Goal: Use online tool/utility: Utilize a website feature to perform a specific function

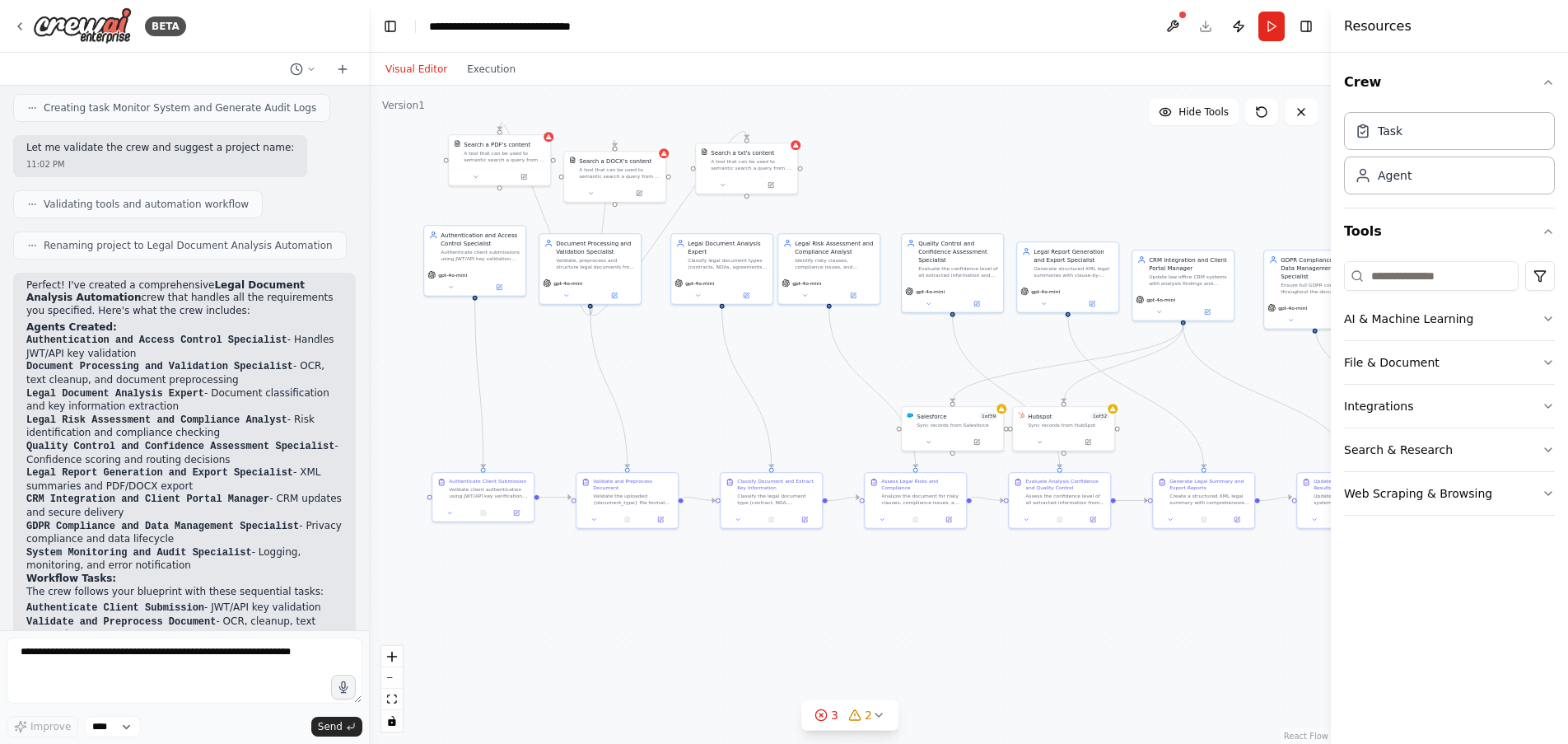
scroll to position [1977, 0]
click at [395, 698] on icon "fit view" at bounding box center [392, 699] width 10 height 9
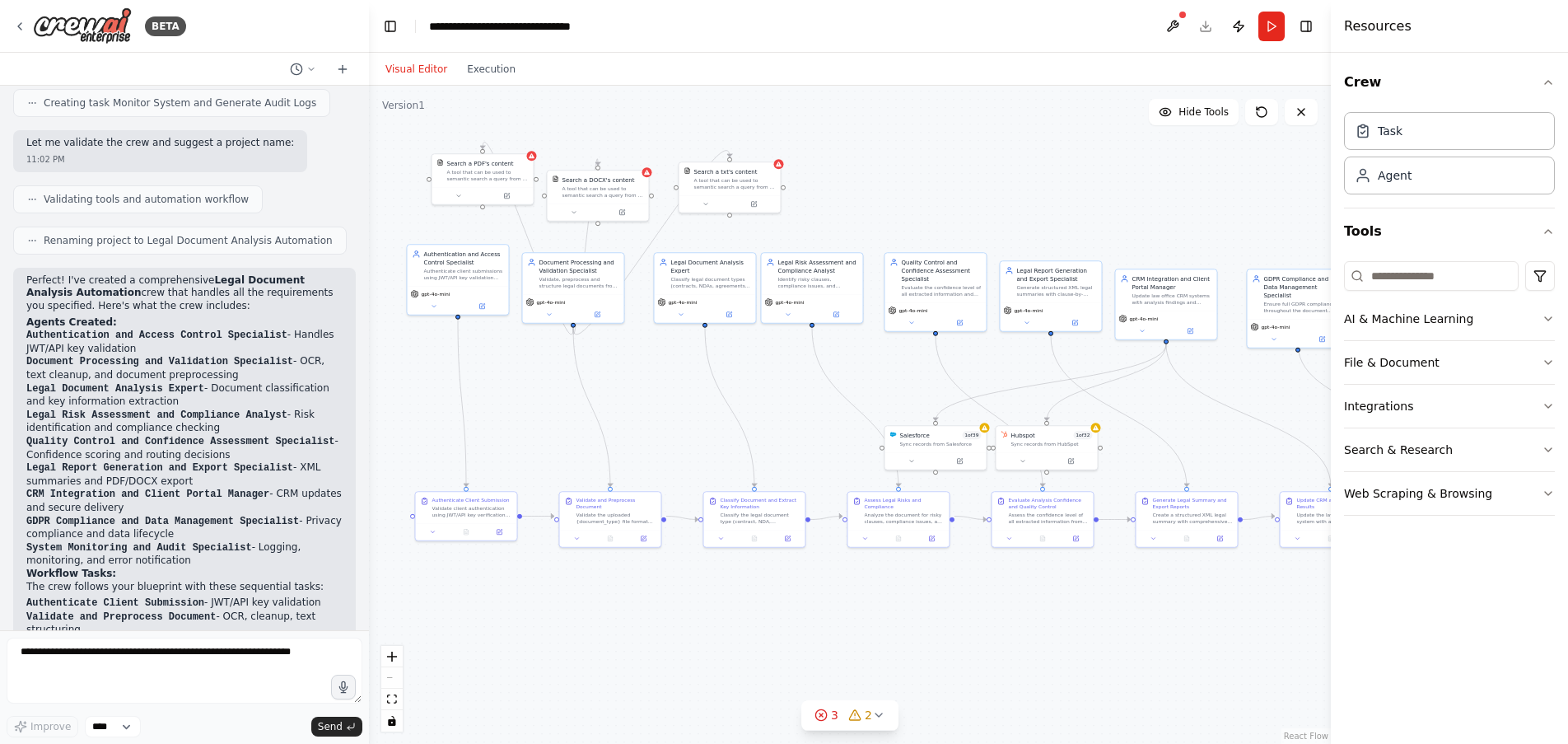
drag, startPoint x: 869, startPoint y: 239, endPoint x: 1058, endPoint y: 175, distance: 199.5
click at [1058, 175] on div ".deletable-edge-delete-btn { width: 20px; height: 20px; border: 0px solid #ffff…" at bounding box center [850, 414] width 962 height 658
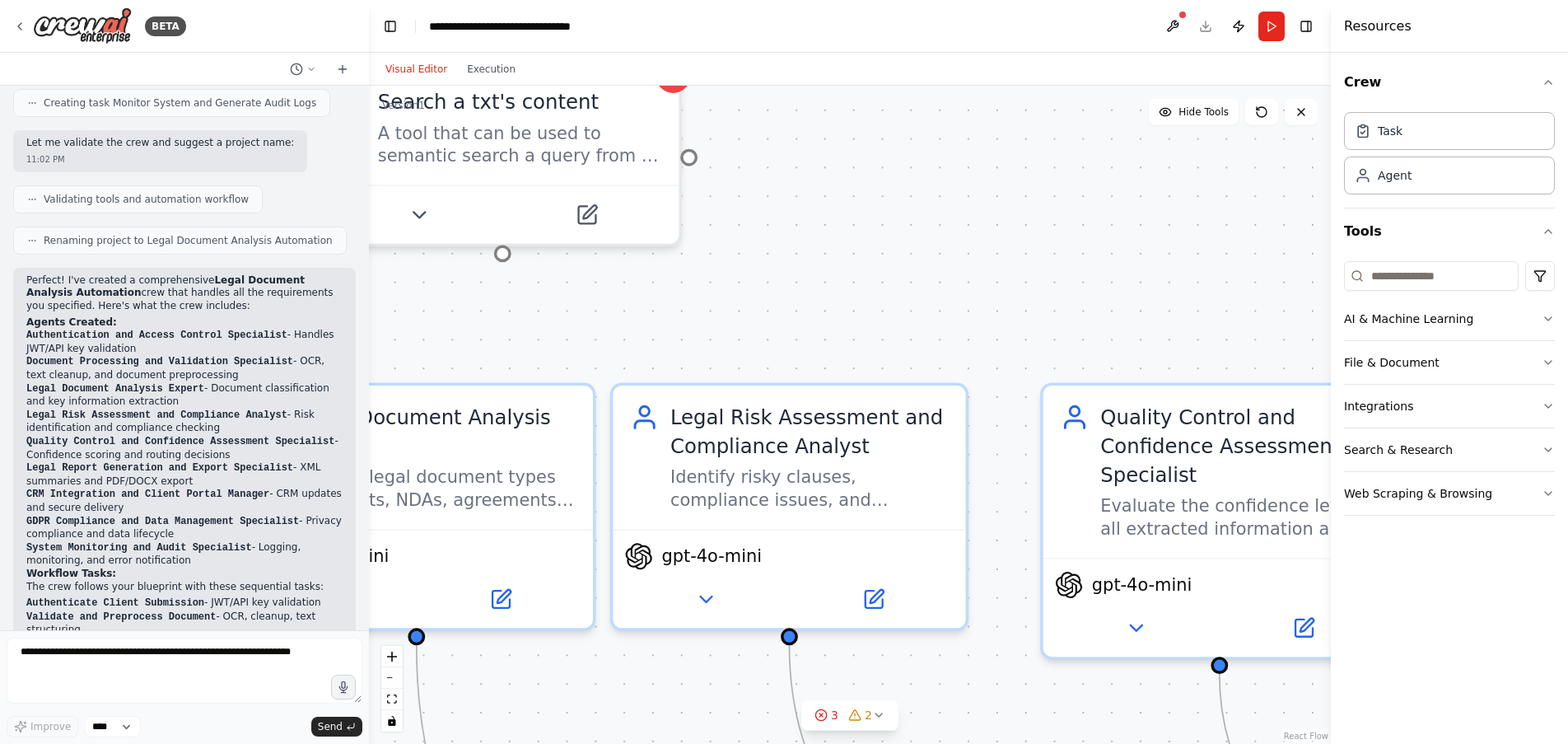
drag, startPoint x: 639, startPoint y: 264, endPoint x: 1245, endPoint y: 247, distance: 606.2
click at [1245, 247] on div ".deletable-edge-delete-btn { width: 20px; height: 20px; border: 0px solid #ffff…" at bounding box center [850, 414] width 962 height 658
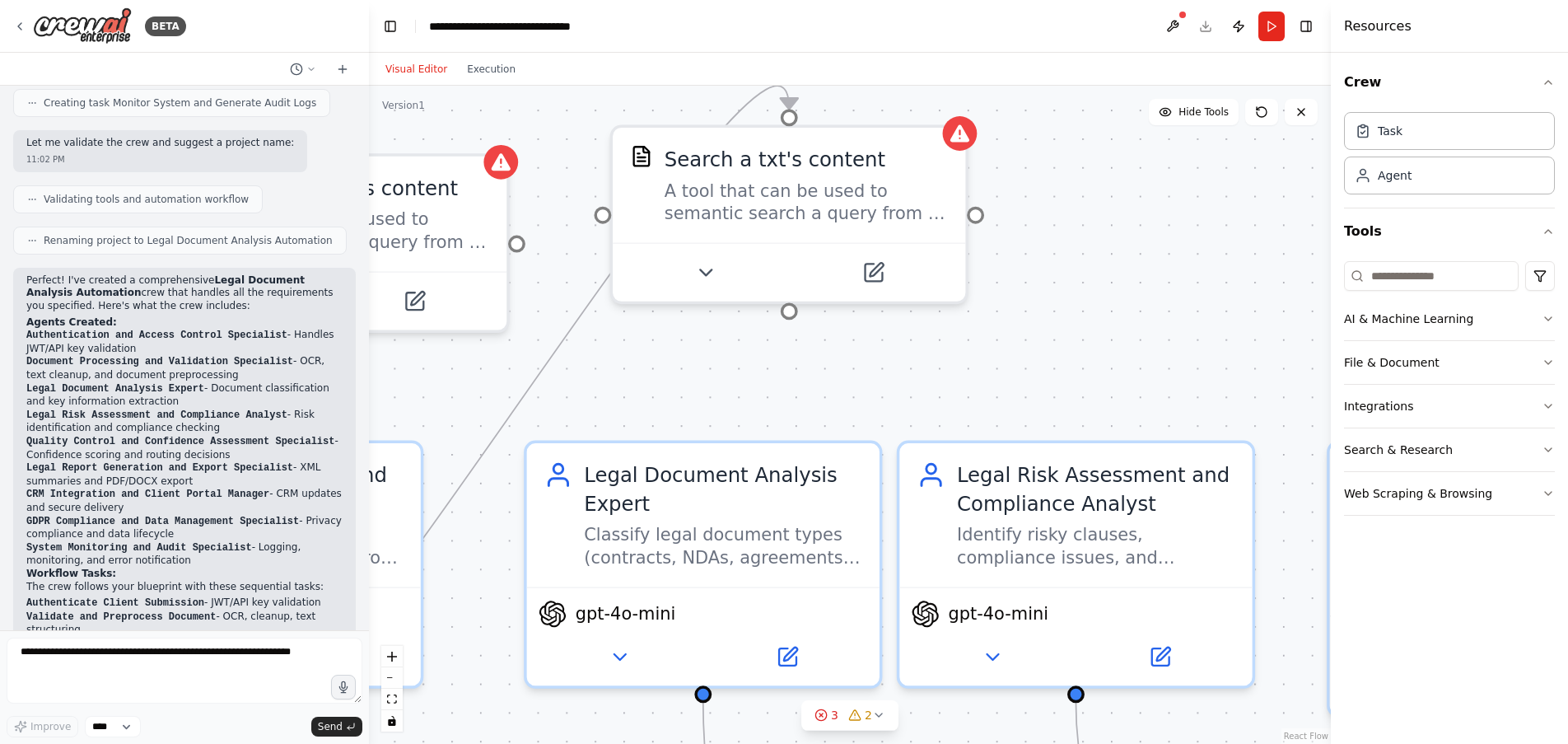
drag, startPoint x: 889, startPoint y: 212, endPoint x: 1175, endPoint y: 270, distance: 291.8
click at [1175, 270] on div ".deletable-edge-delete-btn { width: 20px; height: 20px; border: 0px solid #ffff…" at bounding box center [850, 414] width 962 height 658
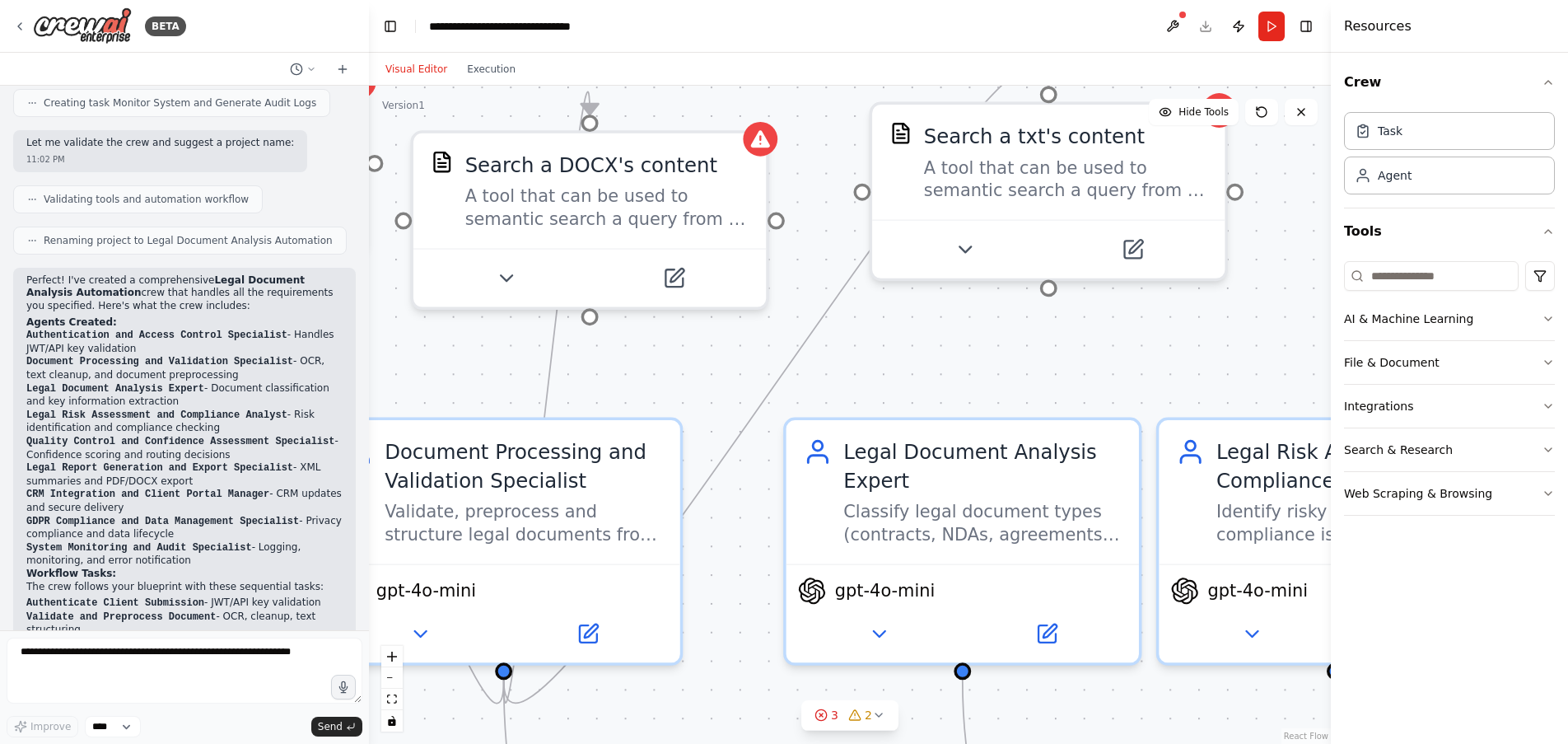
drag, startPoint x: 1043, startPoint y: 341, endPoint x: 1301, endPoint y: 317, distance: 259.1
click at [1301, 317] on div ".deletable-edge-delete-btn { width: 20px; height: 20px; border: 0px solid #ffff…" at bounding box center [850, 414] width 962 height 658
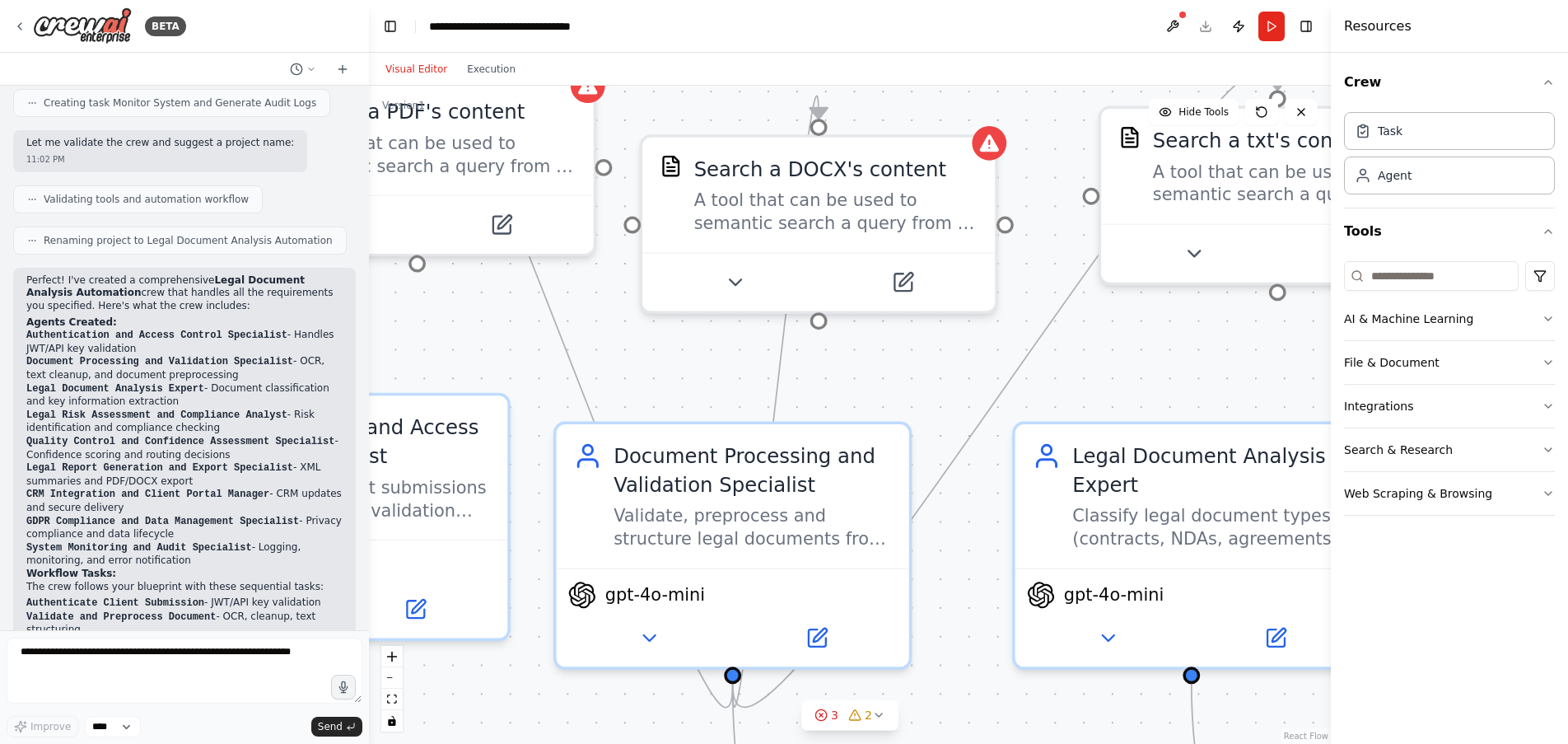
drag, startPoint x: 899, startPoint y: 341, endPoint x: 1128, endPoint y: 344, distance: 229.0
click at [1128, 344] on div ".deletable-edge-delete-btn { width: 20px; height: 20px; border: 0px solid #ffff…" at bounding box center [850, 414] width 962 height 658
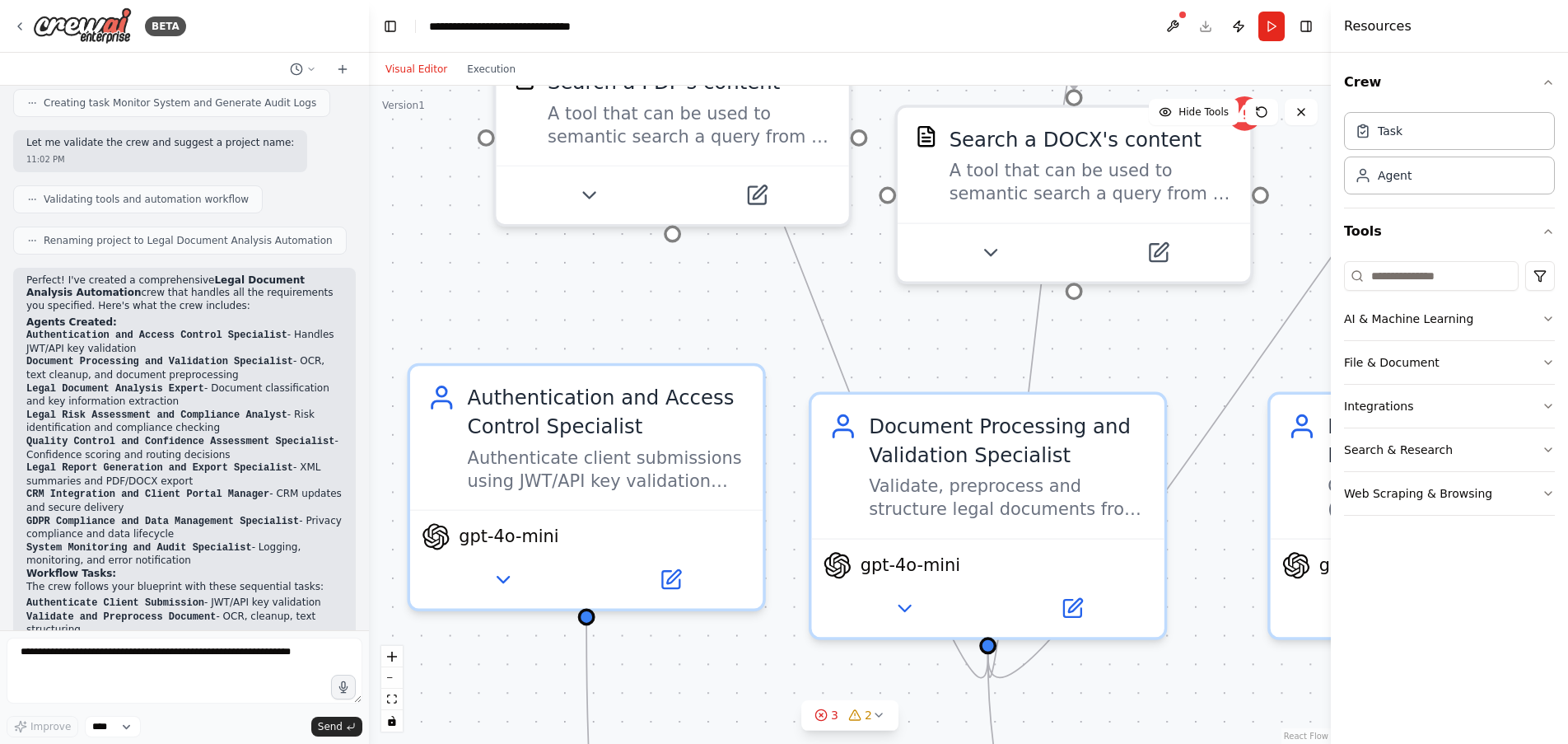
drag, startPoint x: 587, startPoint y: 297, endPoint x: 842, endPoint y: 268, distance: 256.6
click at [842, 268] on div ".deletable-edge-delete-btn { width: 20px; height: 20px; border: 0px solid #ffff…" at bounding box center [850, 414] width 962 height 658
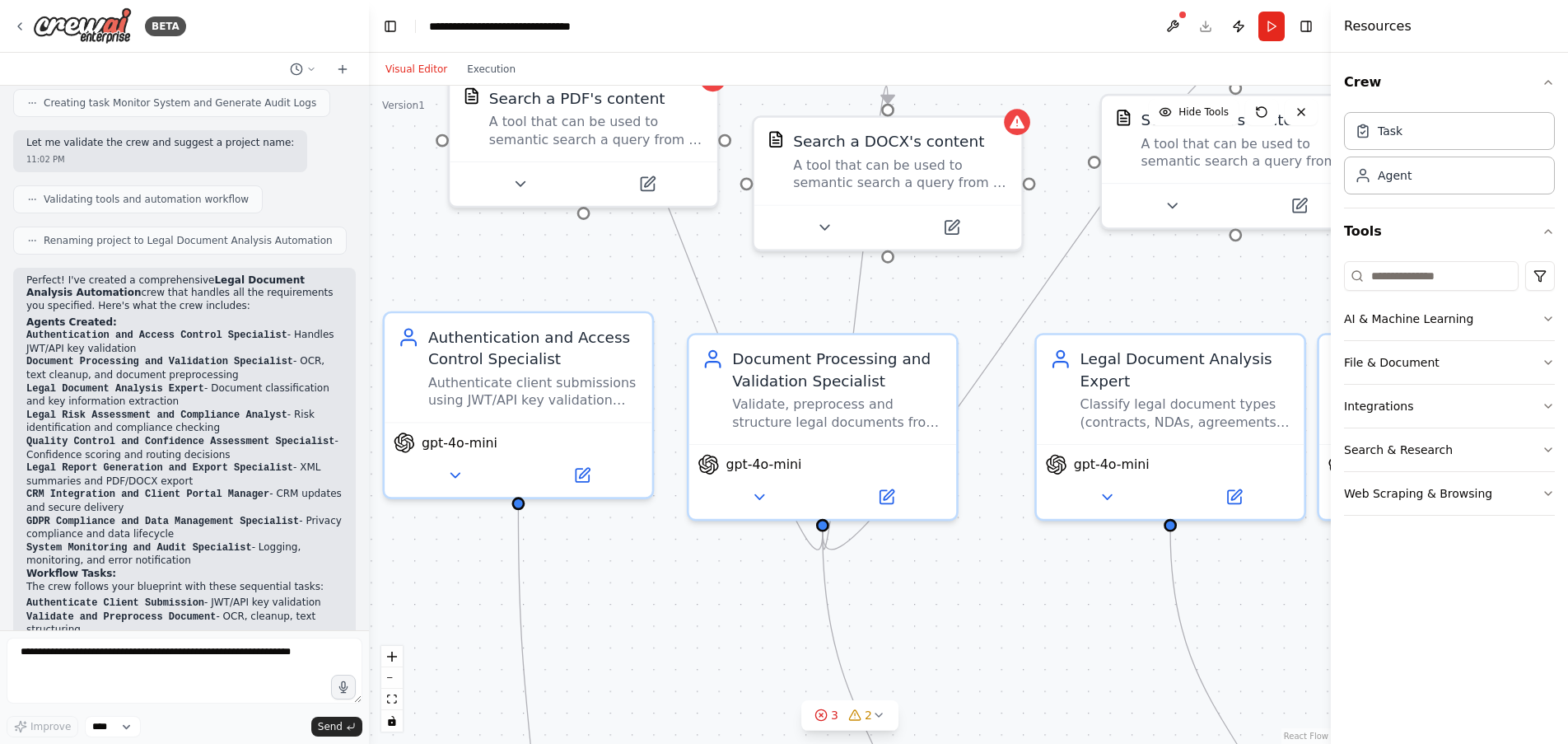
drag, startPoint x: 1064, startPoint y: 342, endPoint x: 934, endPoint y: 314, distance: 133.0
click at [934, 314] on div ".deletable-edge-delete-btn { width: 20px; height: 20px; border: 0px solid #ffff…" at bounding box center [850, 414] width 962 height 658
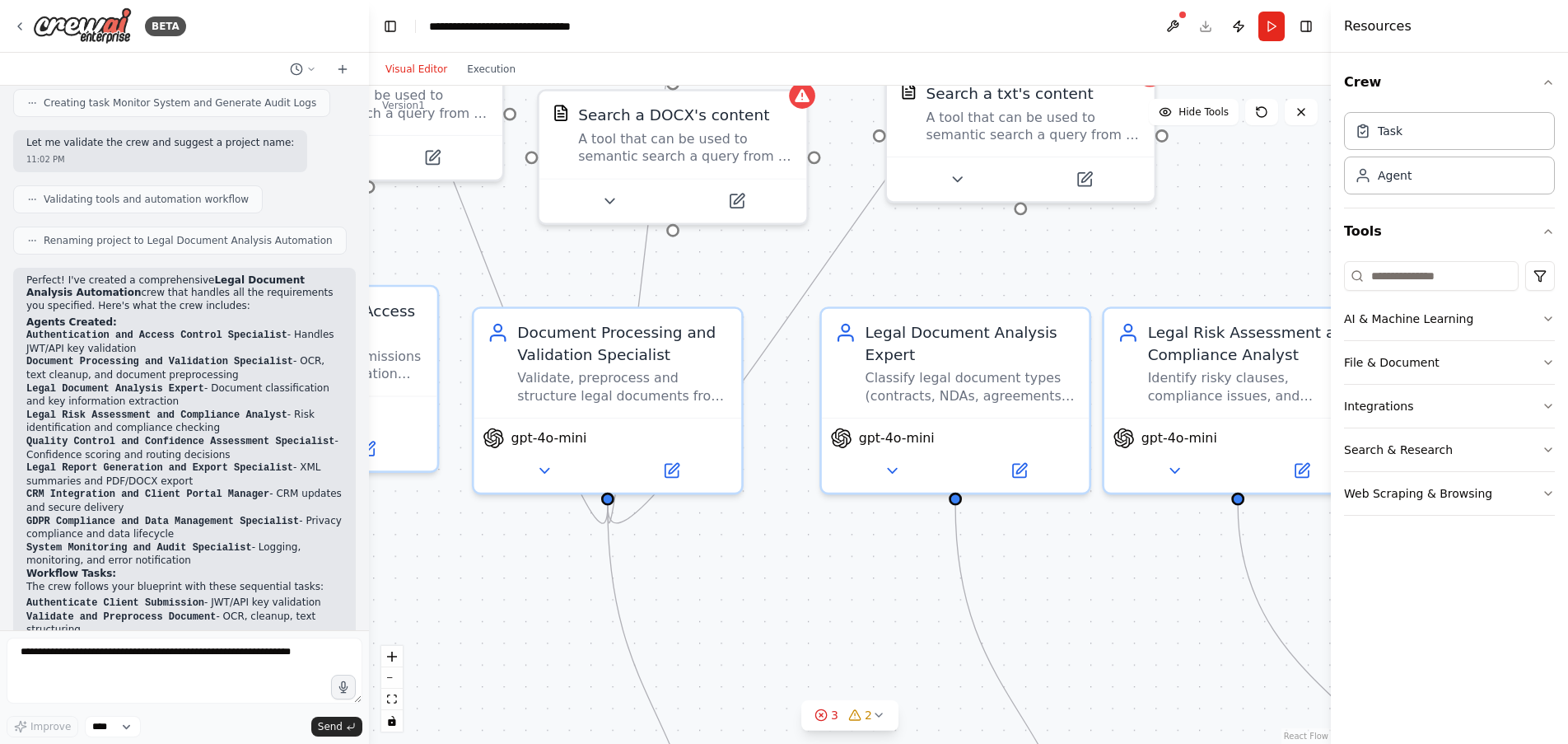
drag, startPoint x: 1156, startPoint y: 329, endPoint x: 939, endPoint y: 302, distance: 218.7
click at [939, 302] on div ".deletable-edge-delete-btn { width: 20px; height: 20px; border: 0px solid #ffff…" at bounding box center [850, 414] width 962 height 658
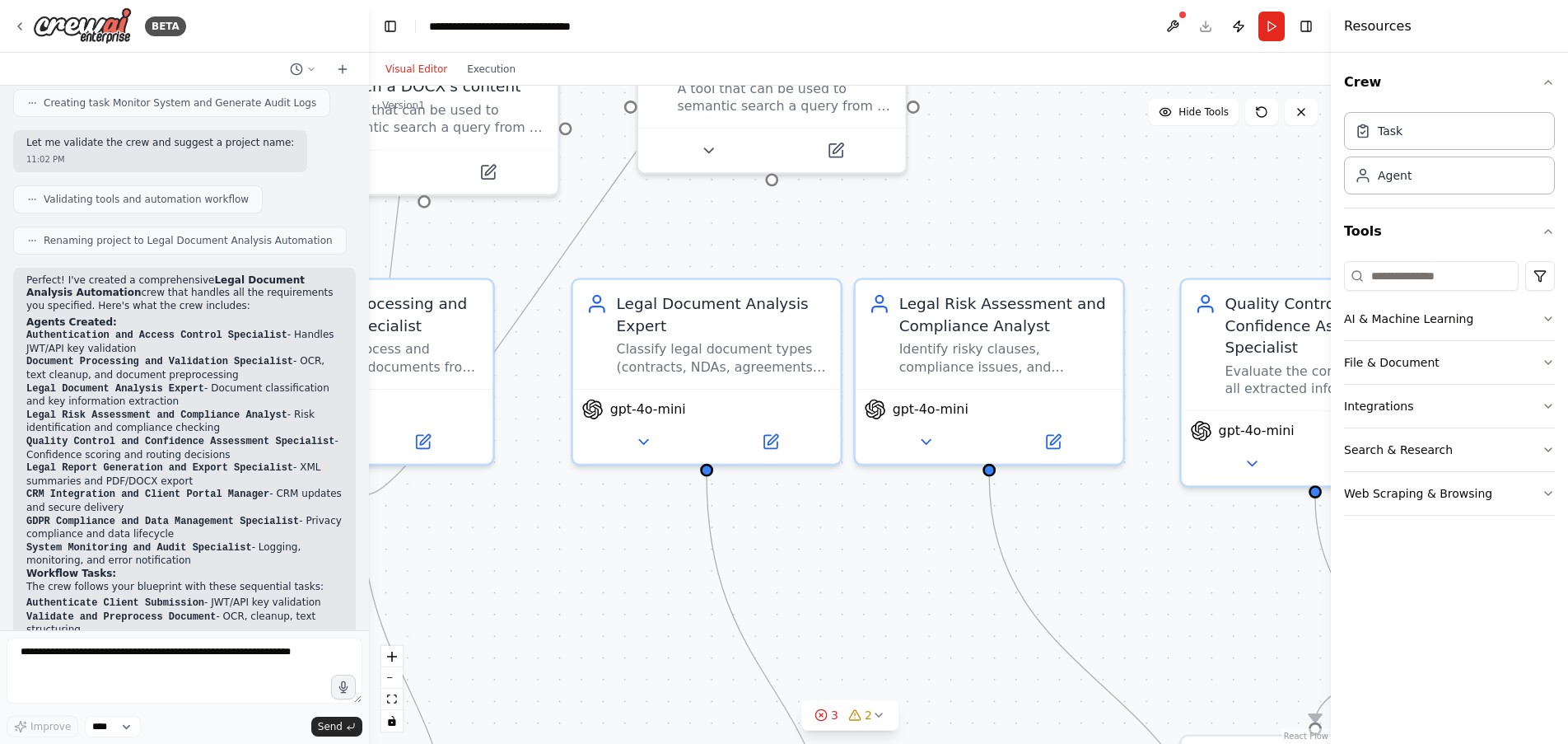
drag, startPoint x: 1253, startPoint y: 296, endPoint x: 1007, endPoint y: 268, distance: 247.6
click at [1007, 268] on div ".deletable-edge-delete-btn { width: 20px; height: 20px; border: 0px solid #ffff…" at bounding box center [850, 414] width 962 height 658
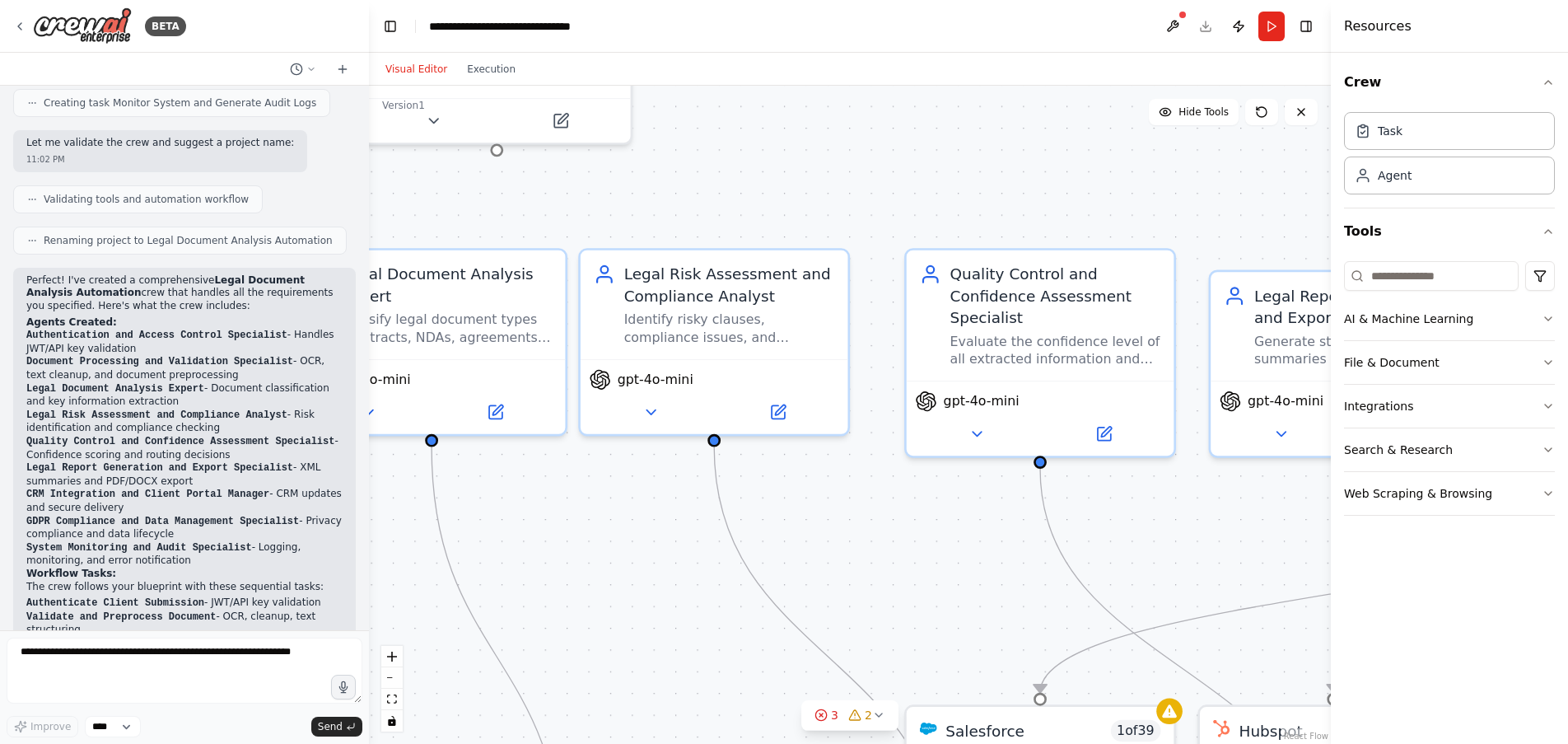
drag, startPoint x: 1179, startPoint y: 267, endPoint x: 904, endPoint y: 237, distance: 276.6
click at [904, 237] on div ".deletable-edge-delete-btn { width: 20px; height: 20px; border: 0px solid #ffff…" at bounding box center [850, 414] width 962 height 658
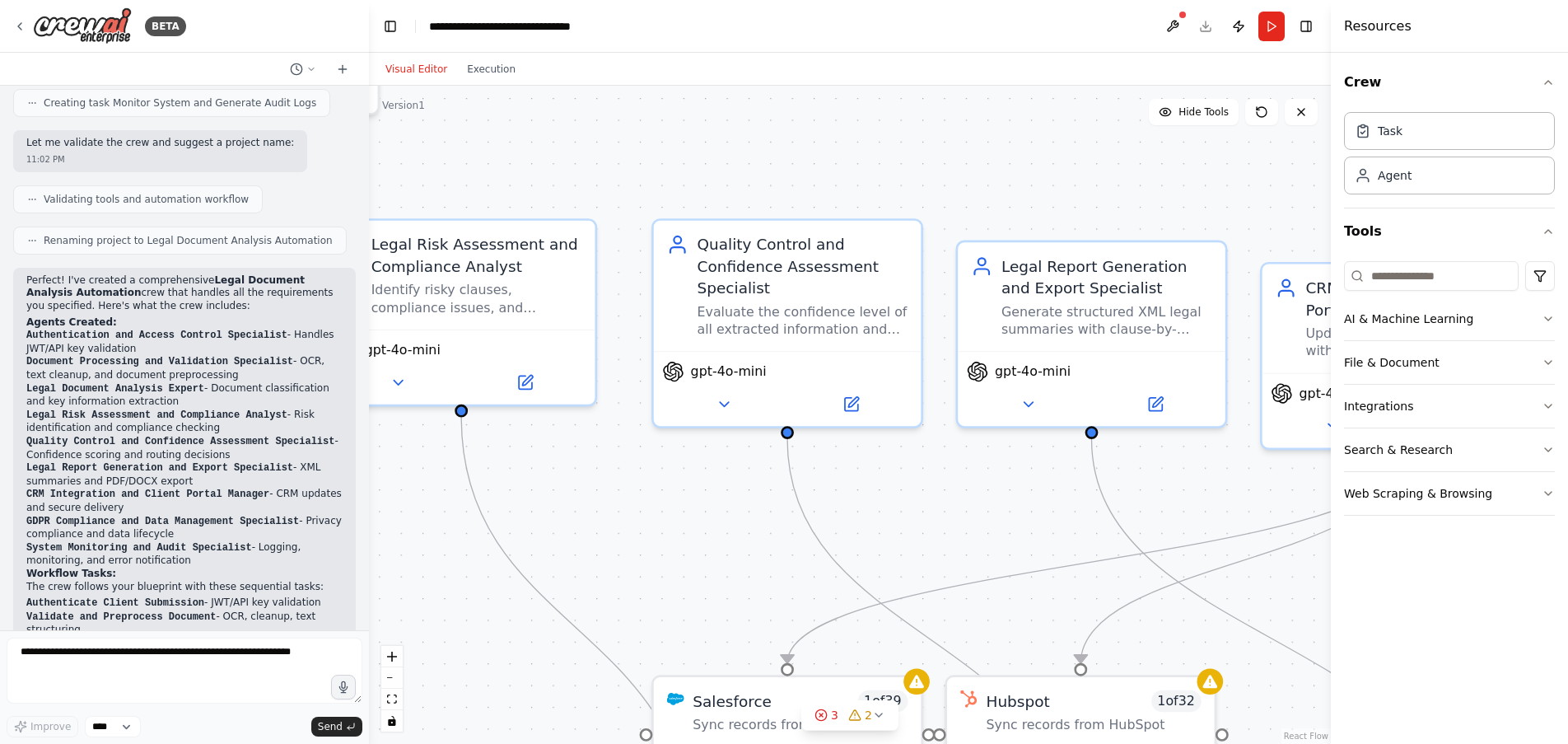
drag, startPoint x: 1107, startPoint y: 239, endPoint x: 854, endPoint y: 209, distance: 254.8
click at [854, 209] on div ".deletable-edge-delete-btn { width: 20px; height: 20px; border: 0px solid #ffff…" at bounding box center [850, 414] width 962 height 658
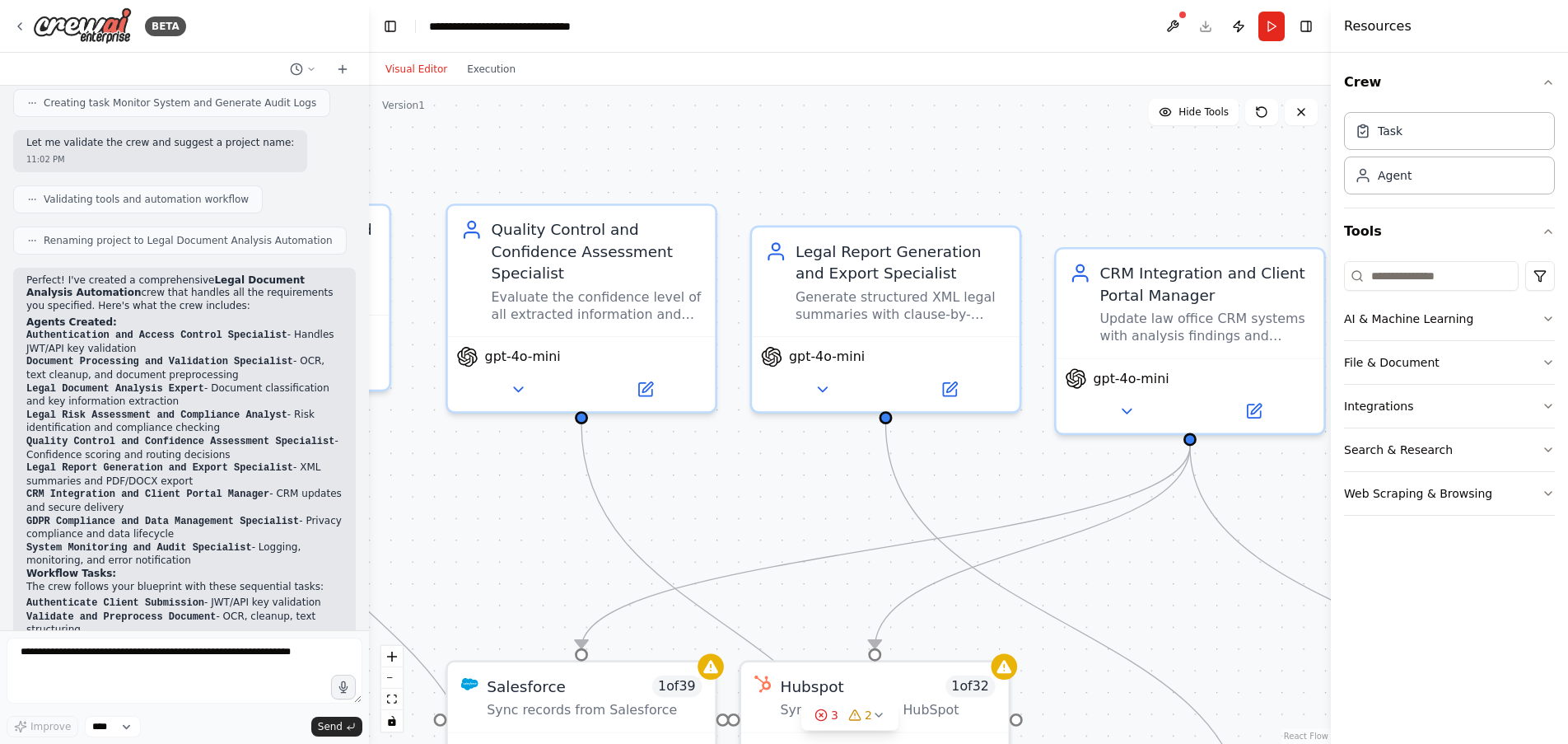
drag, startPoint x: 1094, startPoint y: 206, endPoint x: 881, endPoint y: 190, distance: 213.6
click at [881, 190] on div ".deletable-edge-delete-btn { width: 20px; height: 20px; border: 0px solid #ffff…" at bounding box center [850, 414] width 962 height 658
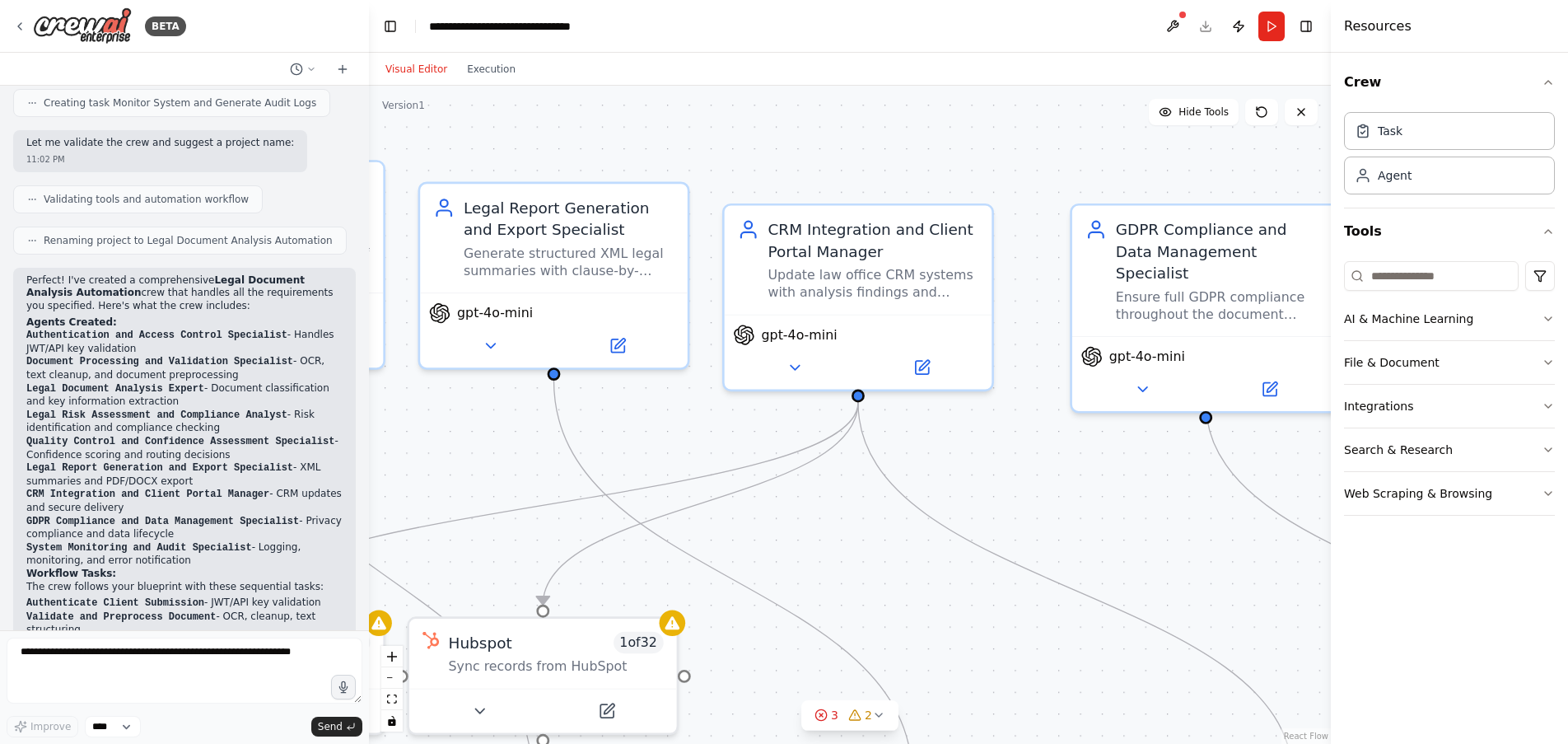
drag, startPoint x: 1139, startPoint y: 220, endPoint x: 812, endPoint y: 175, distance: 330.1
click at [812, 175] on div ".deletable-edge-delete-btn { width: 20px; height: 20px; border: 0px solid #ffff…" at bounding box center [850, 414] width 962 height 658
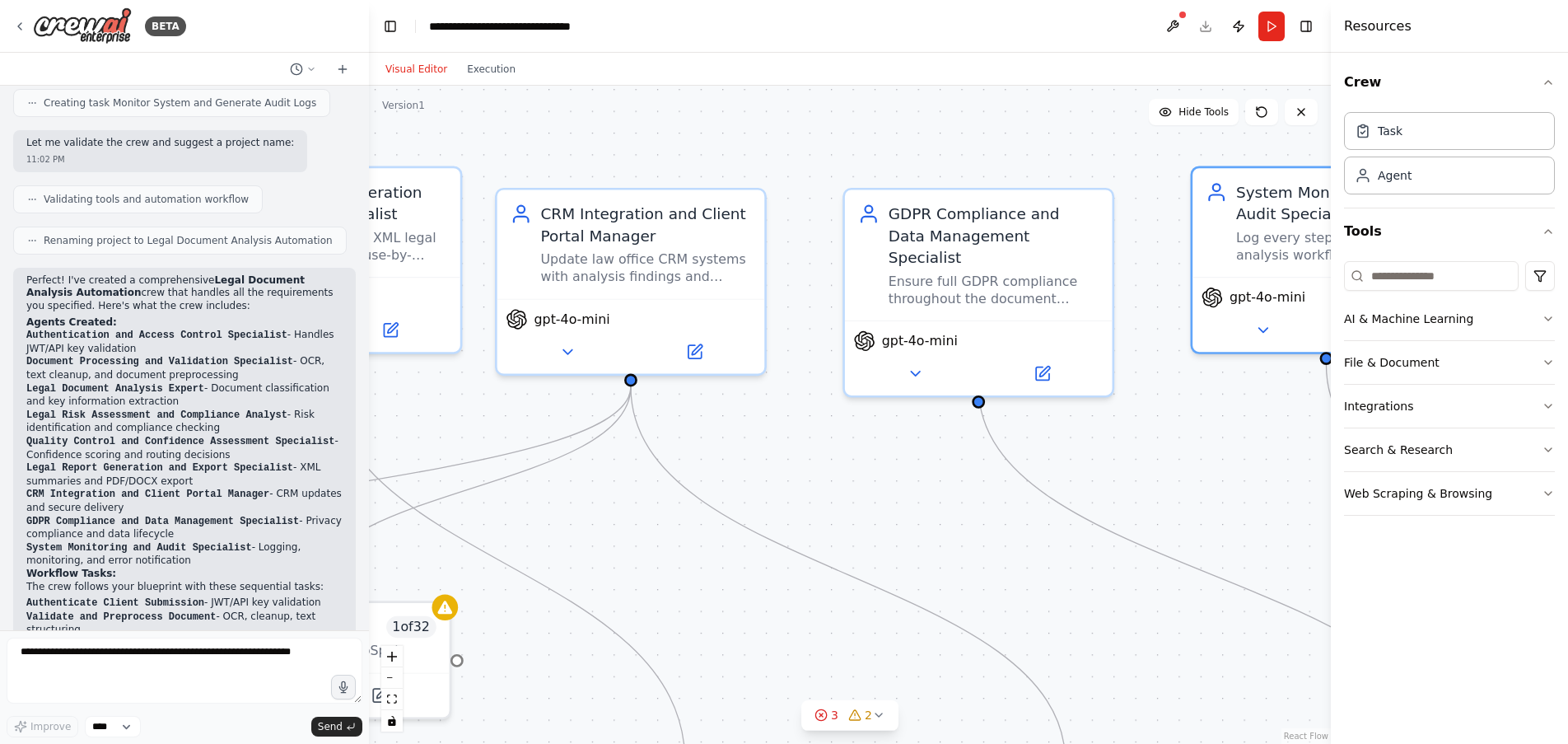
drag, startPoint x: 1148, startPoint y: 196, endPoint x: 924, endPoint y: 182, distance: 224.4
click at [924, 182] on div ".deletable-edge-delete-btn { width: 20px; height: 20px; border: 0px solid #ffff…" at bounding box center [850, 414] width 962 height 658
click at [917, 368] on icon at bounding box center [915, 369] width 9 height 4
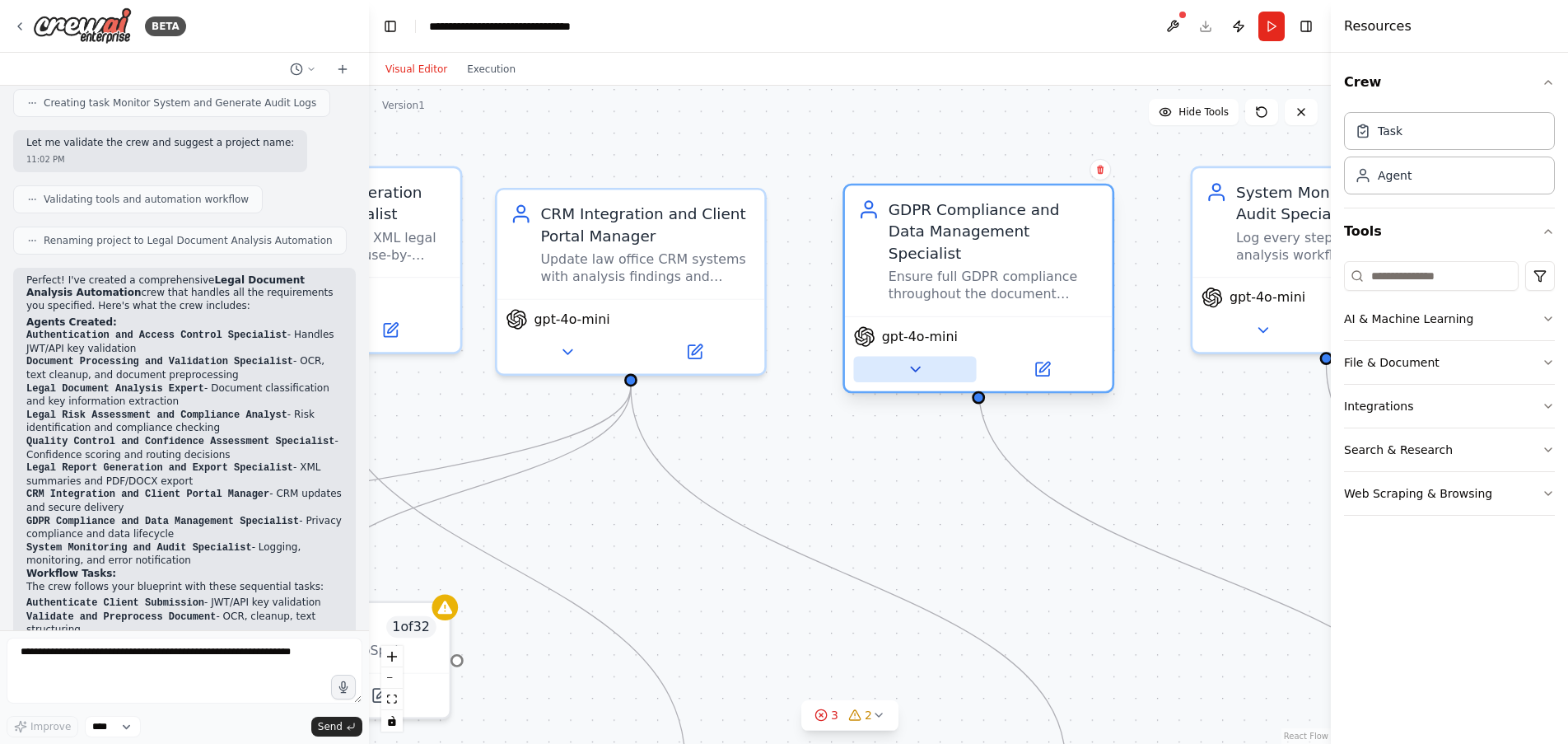
click at [912, 361] on icon at bounding box center [914, 369] width 17 height 17
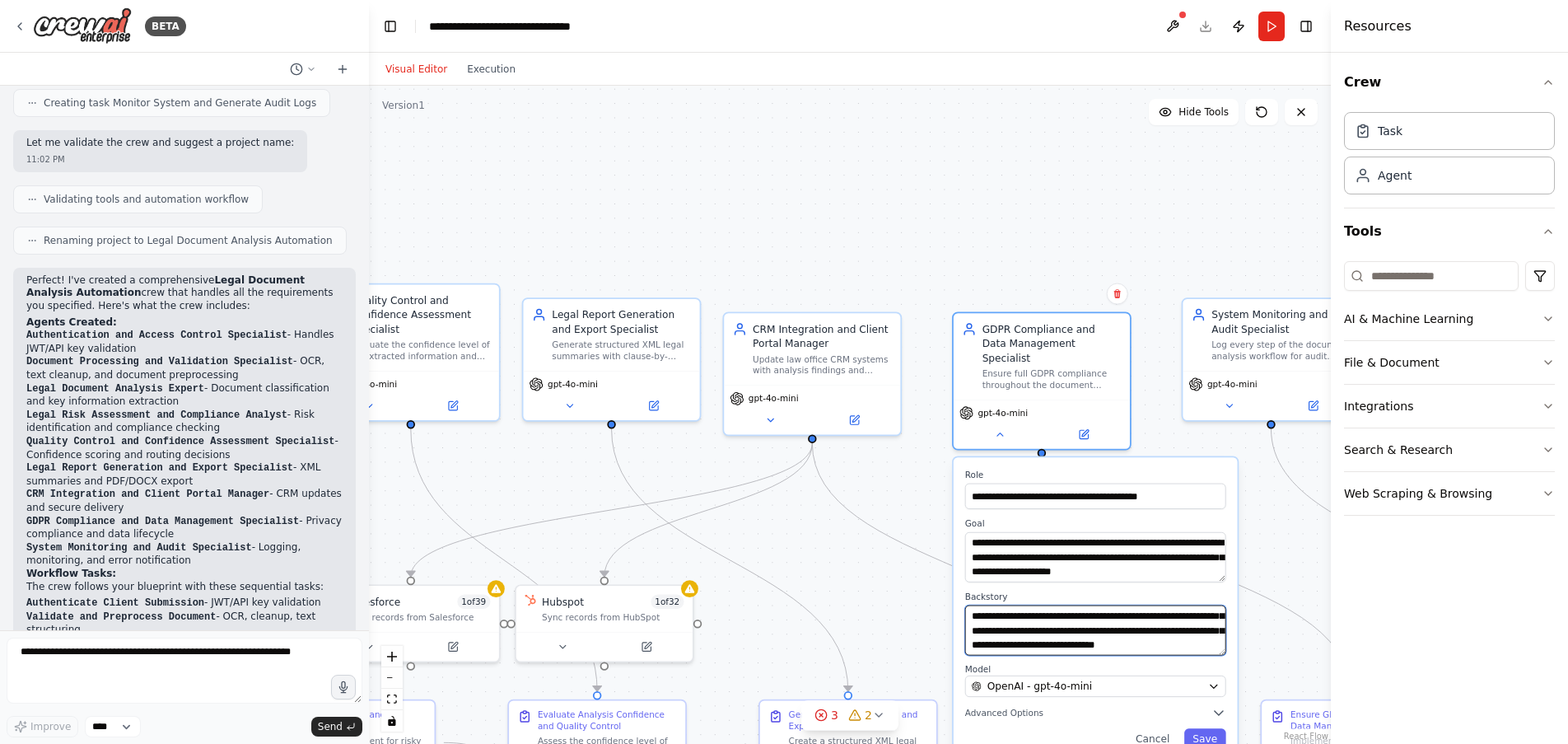
scroll to position [116, 0]
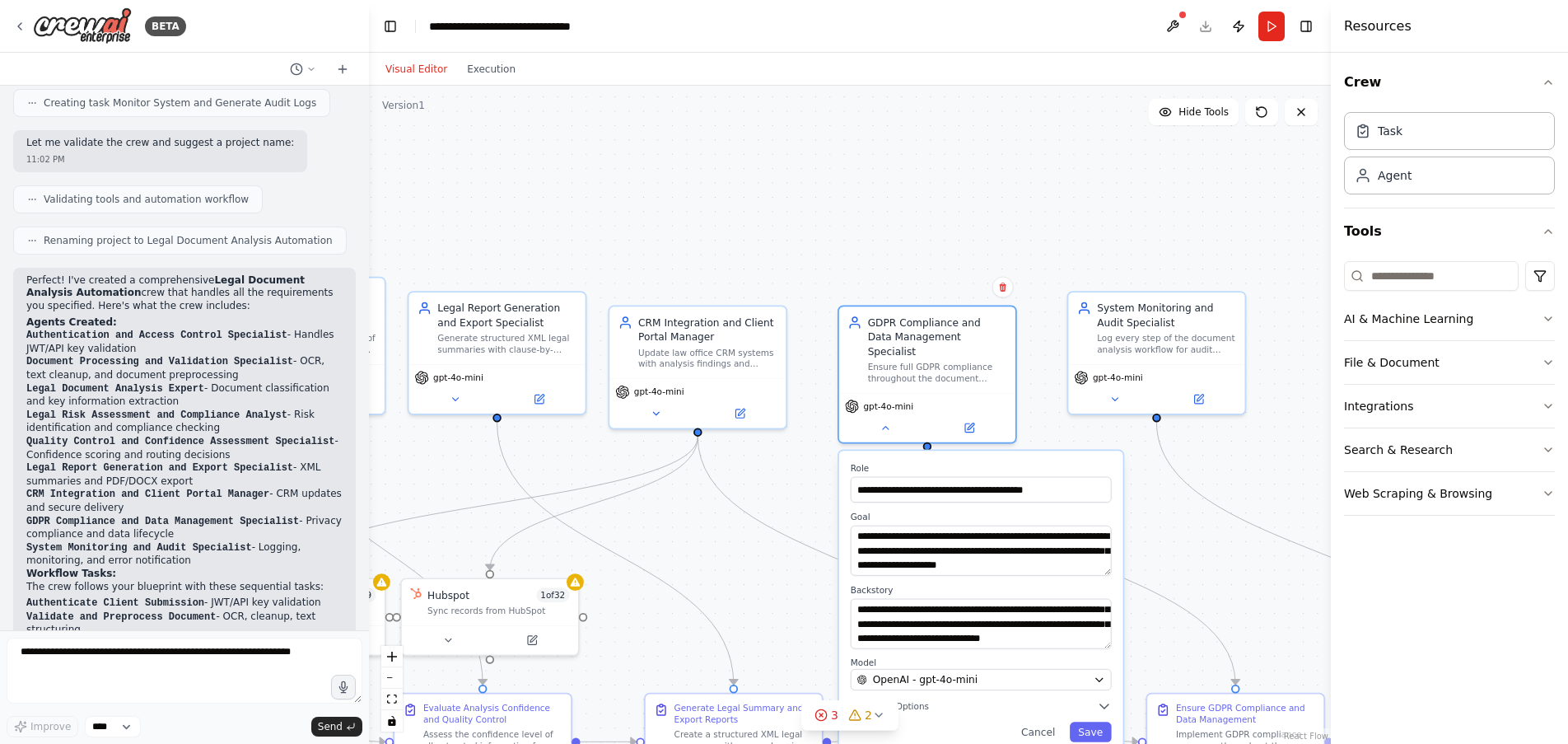
drag, startPoint x: 1234, startPoint y: 228, endPoint x: 1018, endPoint y: 216, distance: 216.3
click at [1018, 216] on div ".deletable-edge-delete-btn { width: 20px; height: 20px; border: 0px solid #ffff…" at bounding box center [850, 414] width 962 height 658
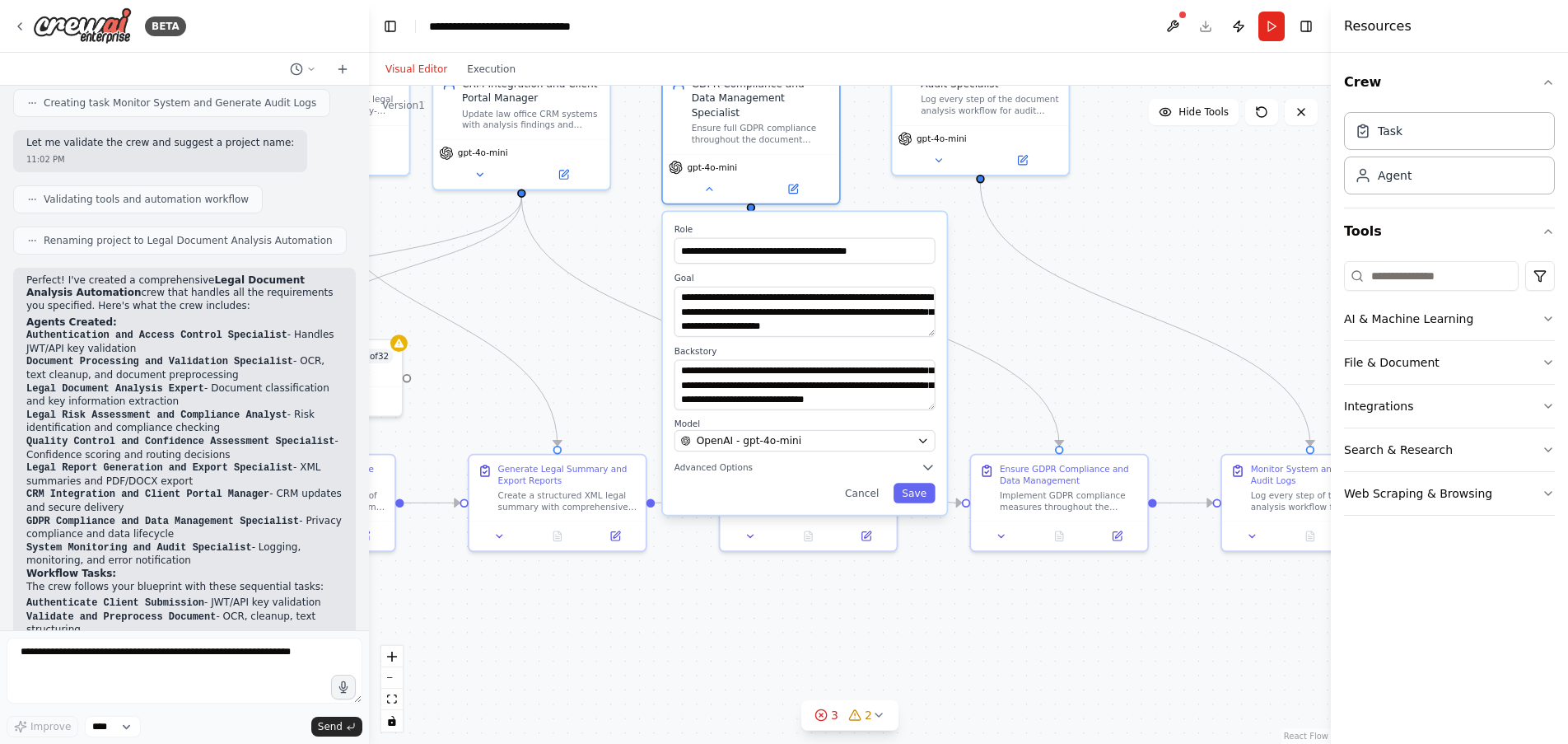
drag, startPoint x: 1133, startPoint y: 578, endPoint x: 1058, endPoint y: 344, distance: 245.7
click at [1058, 344] on div ".deletable-edge-delete-btn { width: 20px; height: 20px; border: 0px solid #ffff…" at bounding box center [850, 414] width 962 height 658
click at [1003, 533] on icon at bounding box center [1002, 533] width 12 height 12
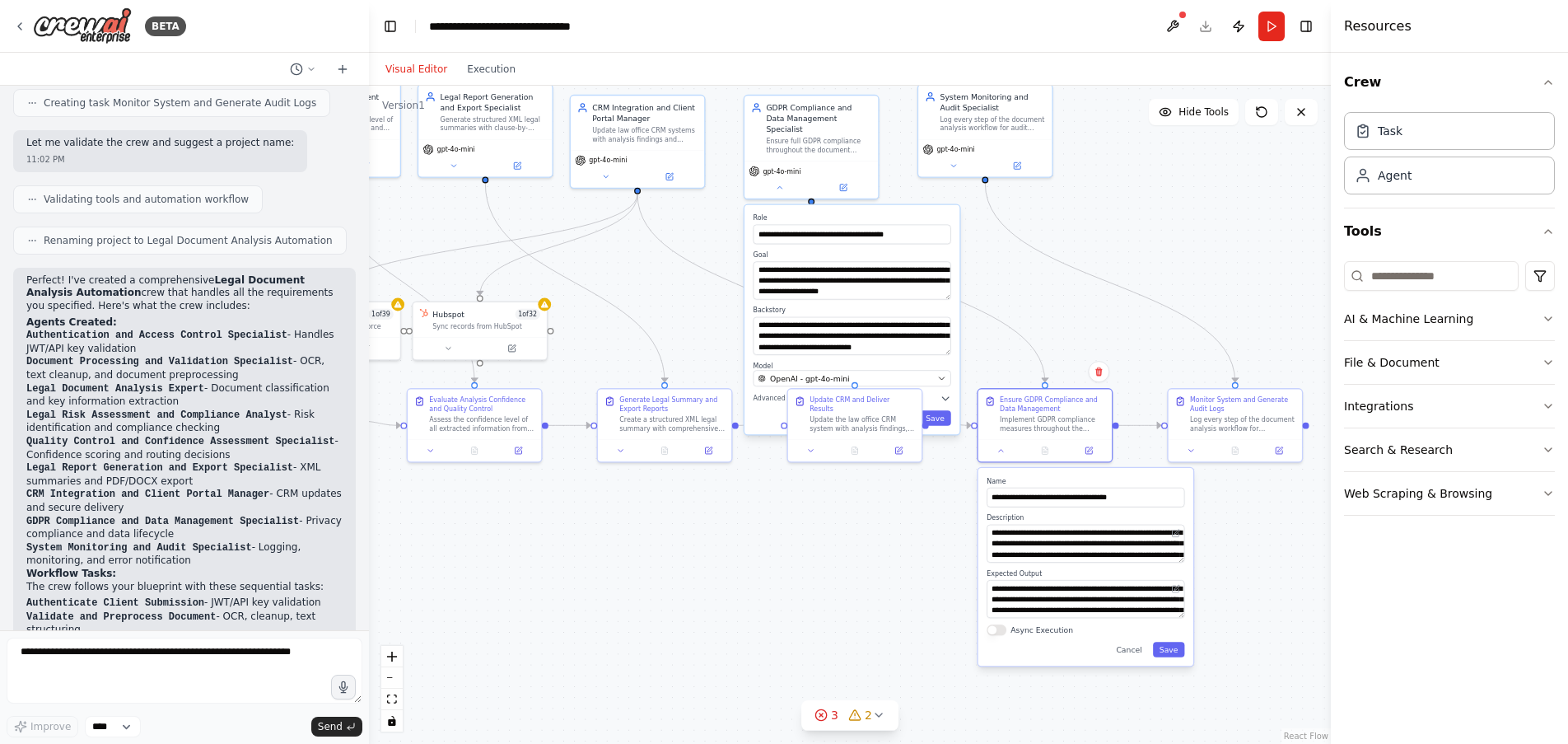
drag, startPoint x: 1211, startPoint y: 664, endPoint x: 1220, endPoint y: 557, distance: 107.4
click at [1220, 557] on div ".deletable-edge-delete-btn { width: 20px; height: 20px; border: 0px solid #ffff…" at bounding box center [850, 414] width 962 height 658
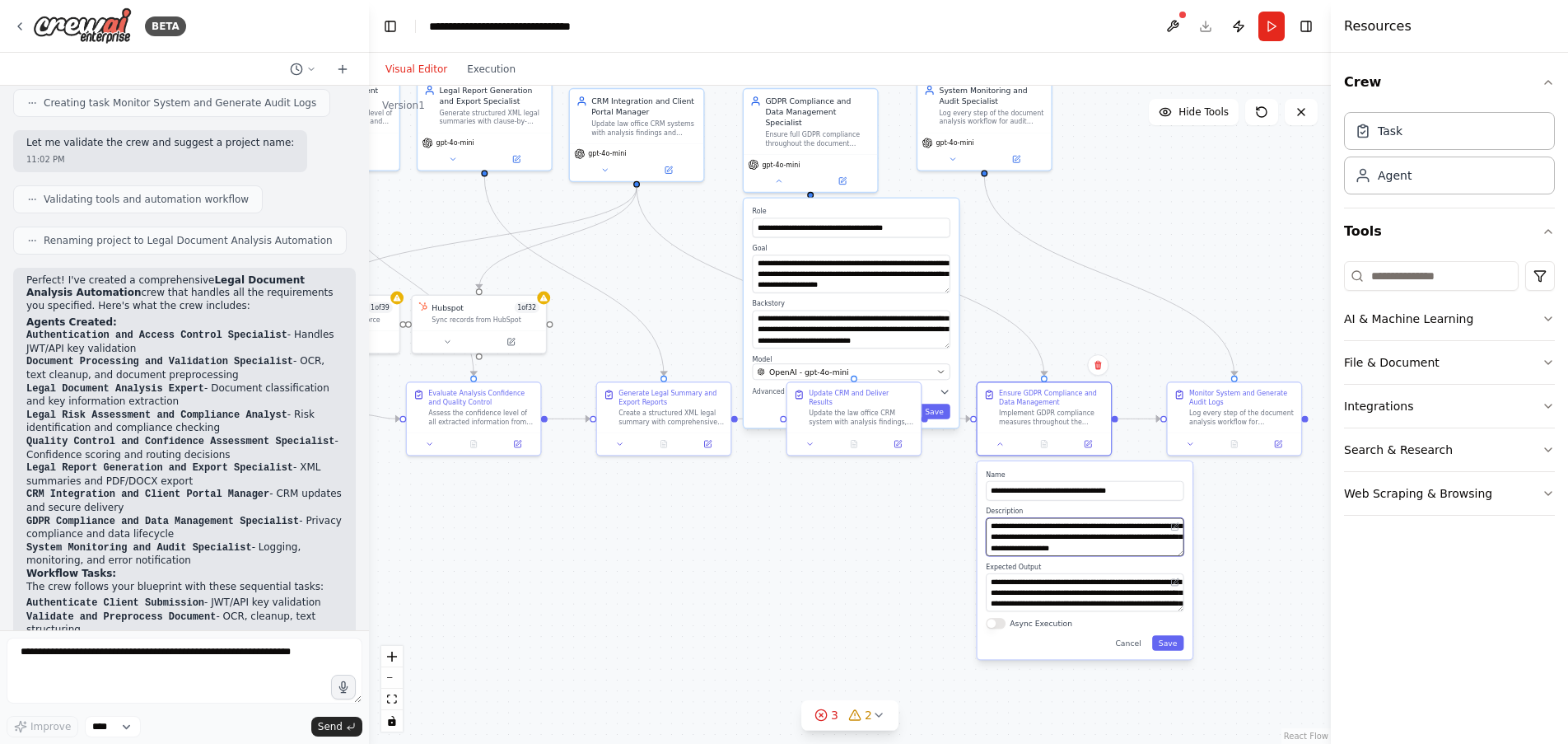
scroll to position [82, 0]
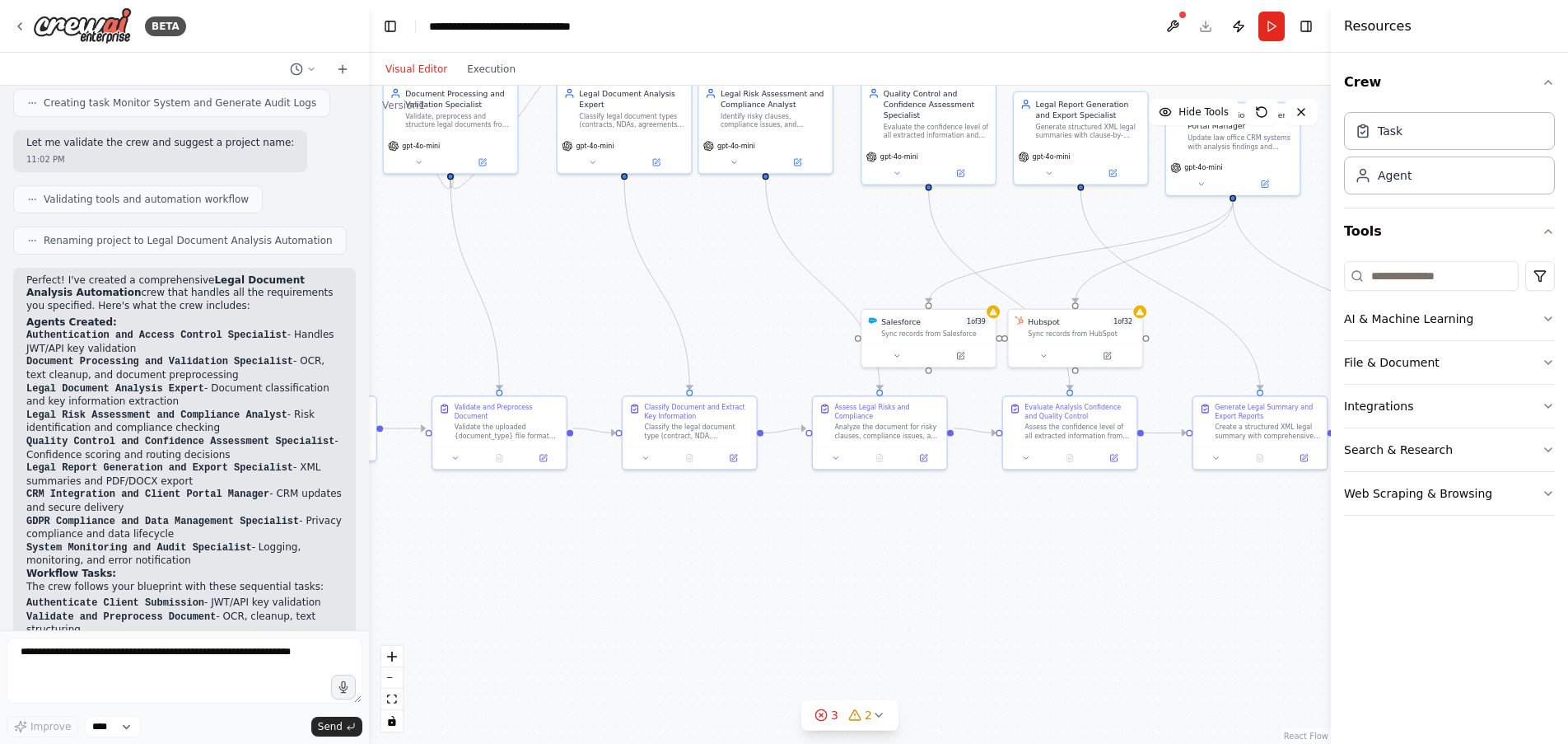
drag, startPoint x: 490, startPoint y: 508, endPoint x: 1091, endPoint y: 522, distance: 601.2
click at [1091, 522] on div ".deletable-edge-delete-btn { width: 20px; height: 20px; border: 0px solid #ffff…" at bounding box center [850, 414] width 962 height 658
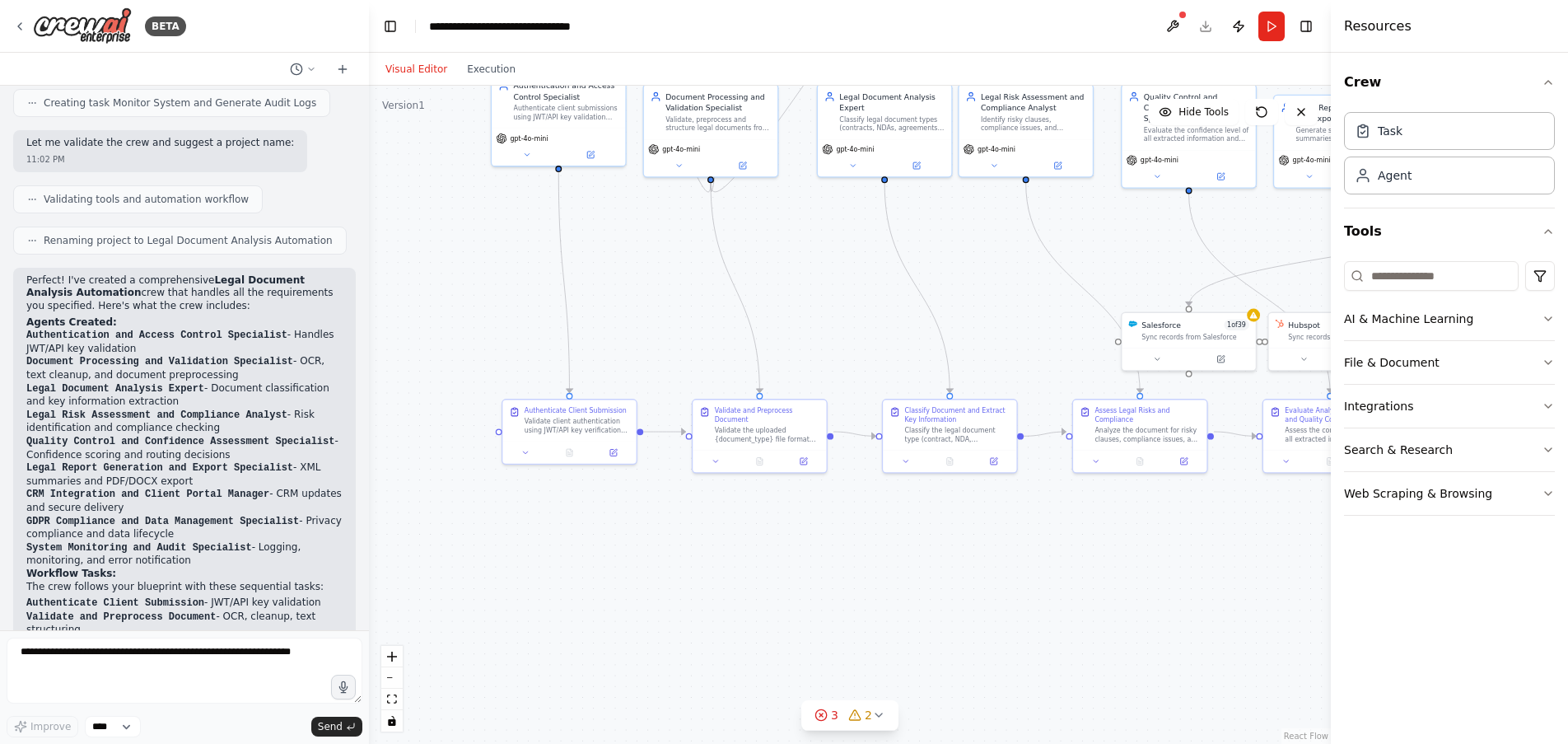
drag, startPoint x: 587, startPoint y: 525, endPoint x: 842, endPoint y: 528, distance: 255.0
click at [842, 528] on div ".deletable-edge-delete-btn { width: 20px; height: 20px; border: 0px solid #ffff…" at bounding box center [850, 414] width 962 height 658
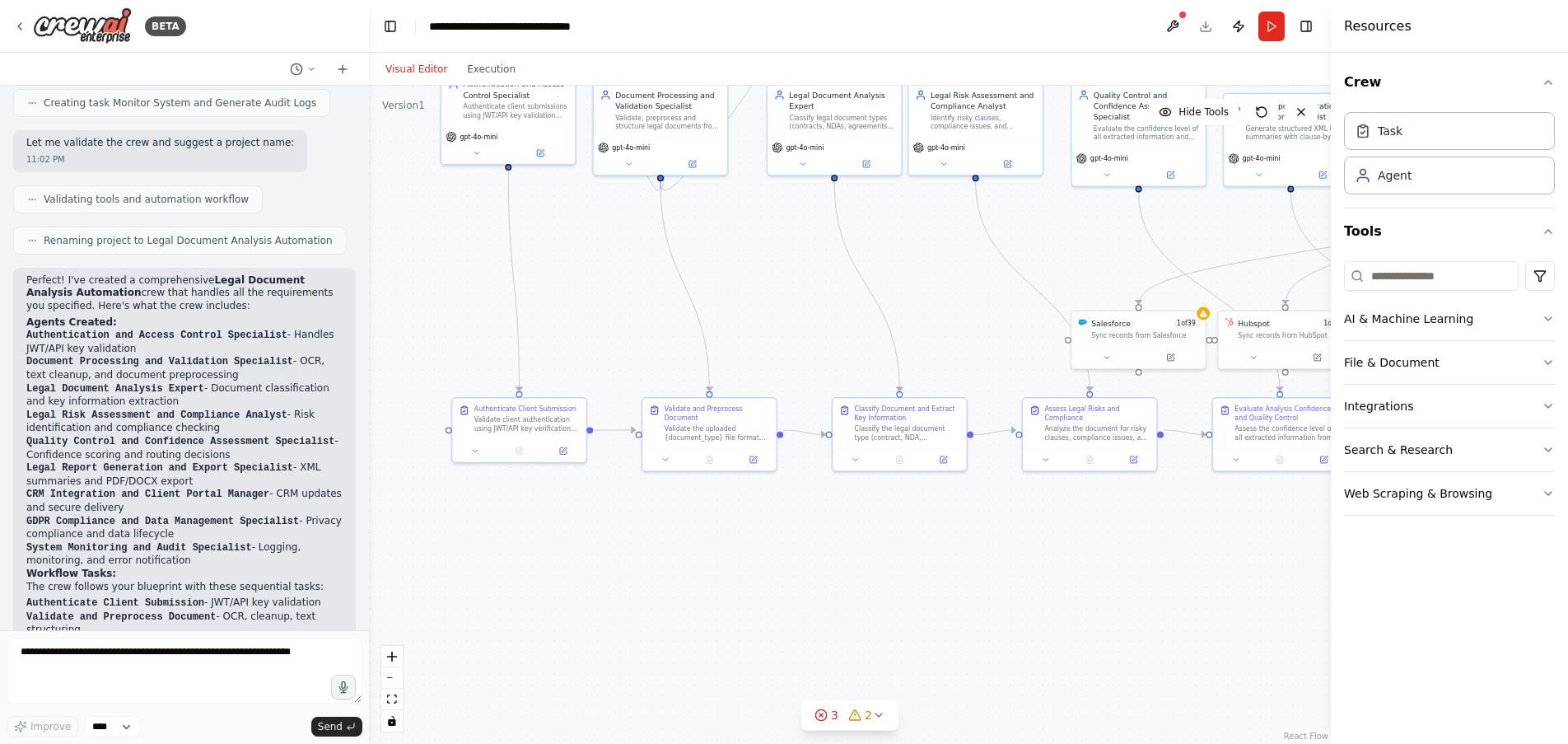
drag, startPoint x: 834, startPoint y: 519, endPoint x: 783, endPoint y: 517, distance: 51.0
click at [783, 517] on div ".deletable-edge-delete-btn { width: 20px; height: 20px; border: 0px solid #ffff…" at bounding box center [850, 414] width 962 height 658
click at [855, 463] on button at bounding box center [855, 458] width 37 height 14
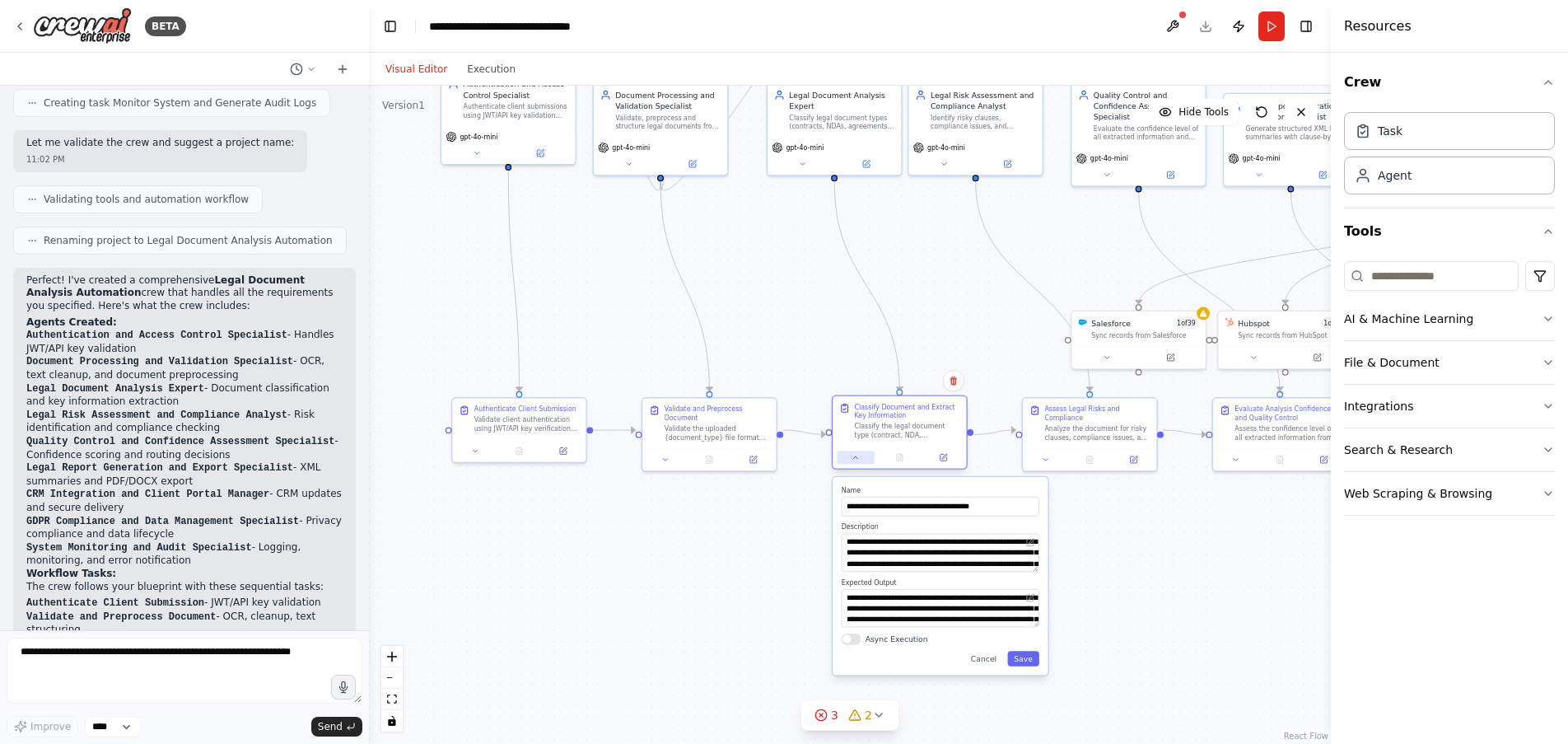
click at [855, 463] on button at bounding box center [855, 458] width 37 height 14
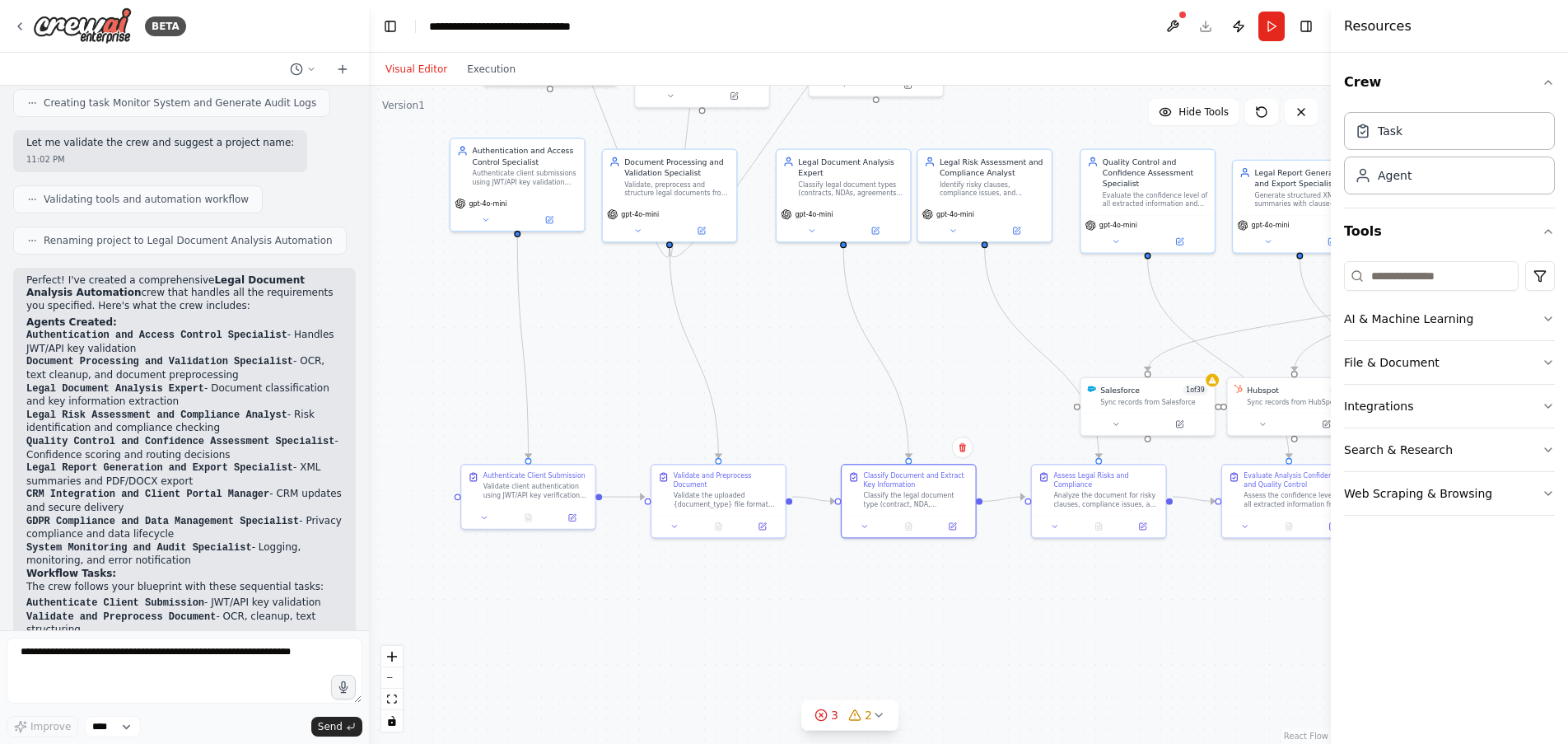
drag, startPoint x: 1004, startPoint y: 495, endPoint x: 1014, endPoint y: 561, distance: 66.8
click at [1014, 561] on div ".deletable-edge-delete-btn { width: 20px; height: 20px; border: 0px solid #ffff…" at bounding box center [850, 414] width 962 height 658
click at [642, 228] on icon at bounding box center [638, 228] width 9 height 9
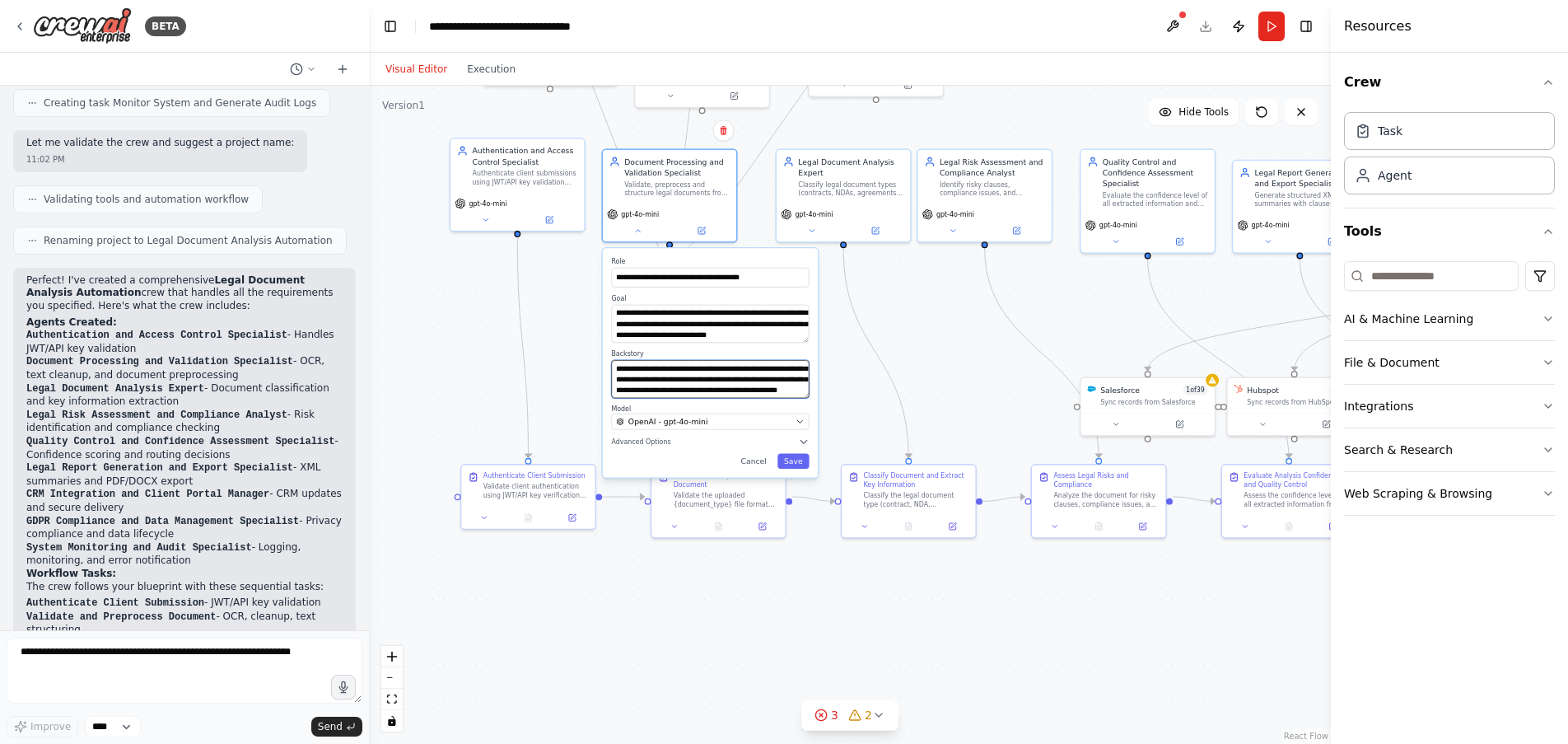
scroll to position [99, 0]
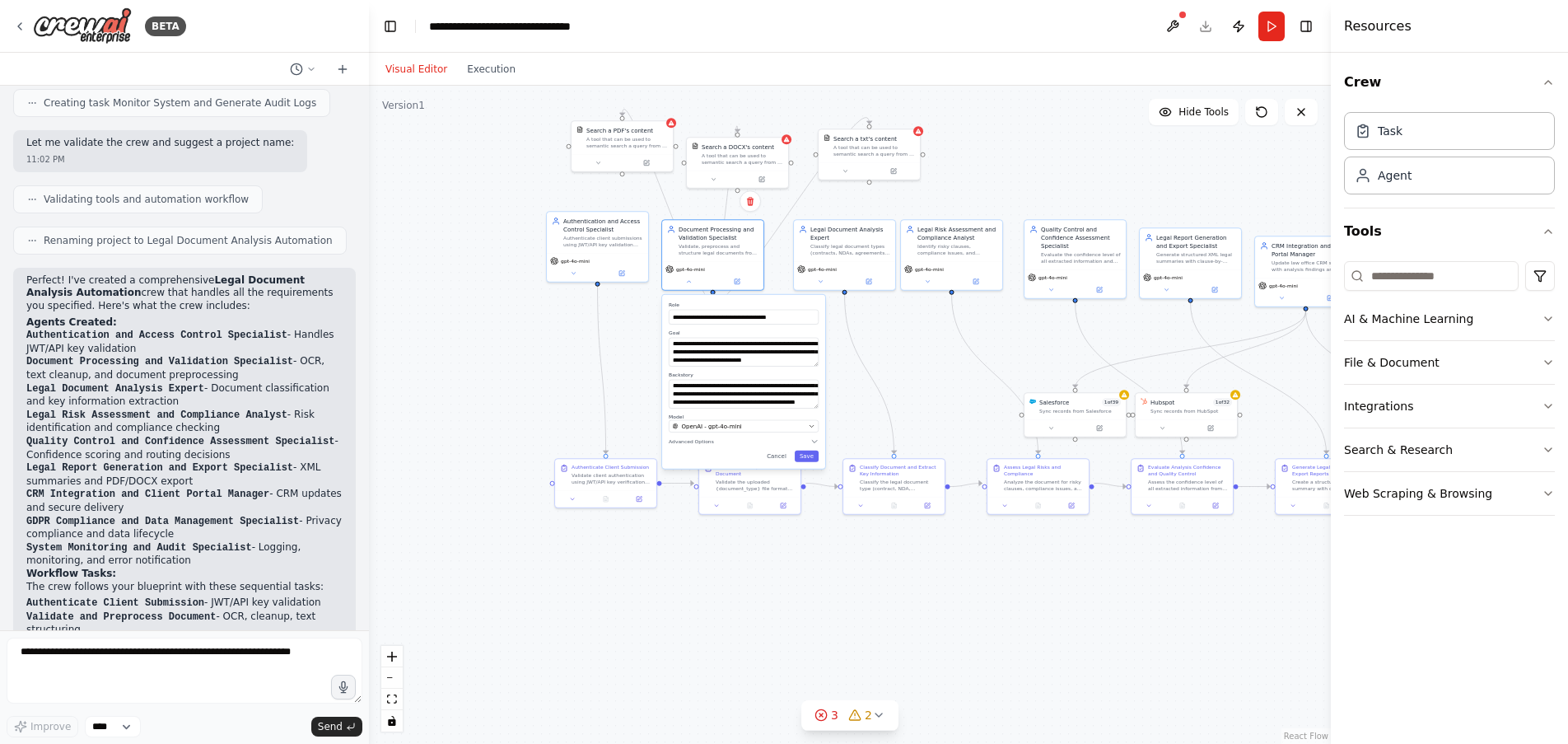
drag, startPoint x: 470, startPoint y: 300, endPoint x: 454, endPoint y: 329, distance: 33.1
click at [454, 329] on div ".deletable-edge-delete-btn { width: 20px; height: 20px; border: 0px solid #ffff…" at bounding box center [850, 414] width 962 height 658
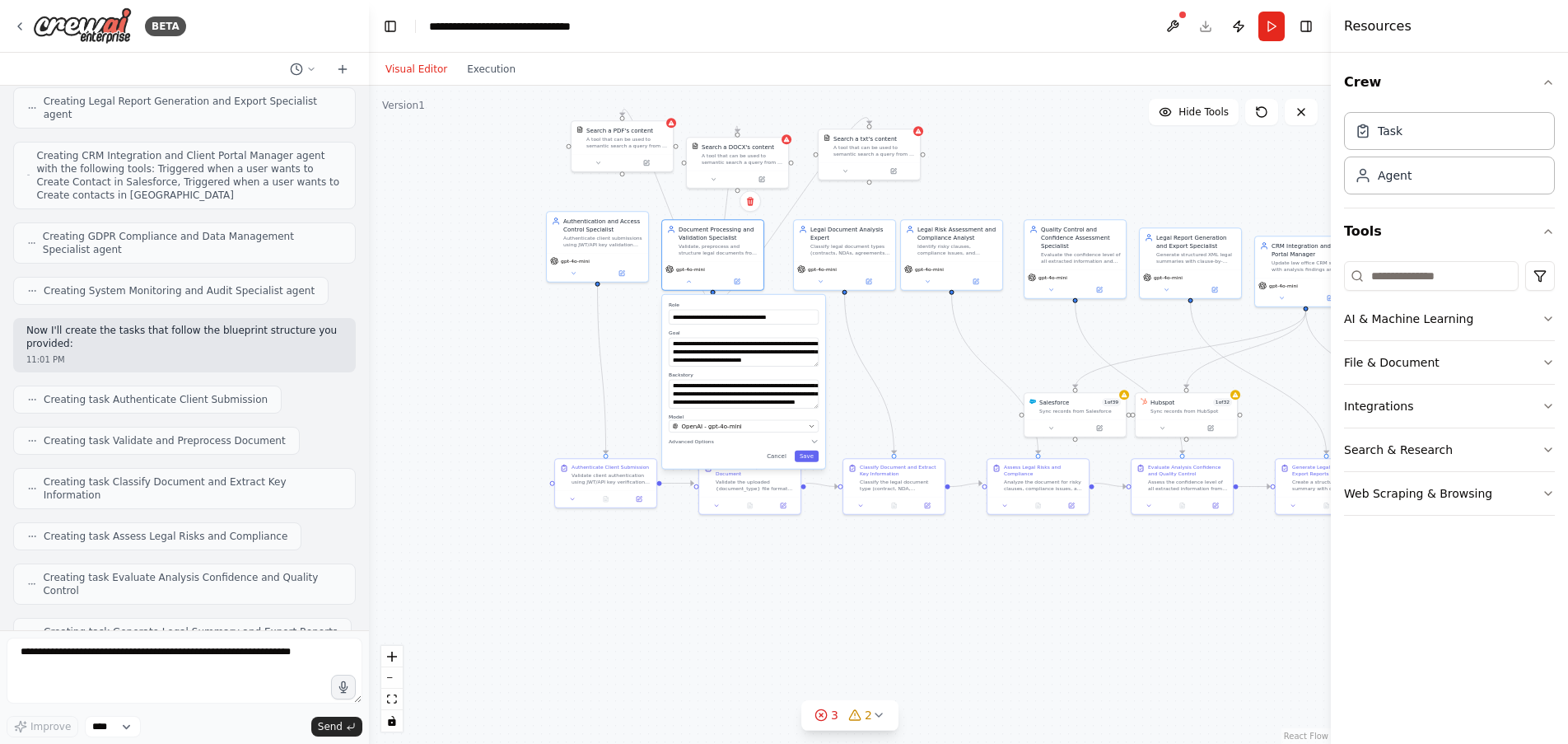
scroll to position [1300, 0]
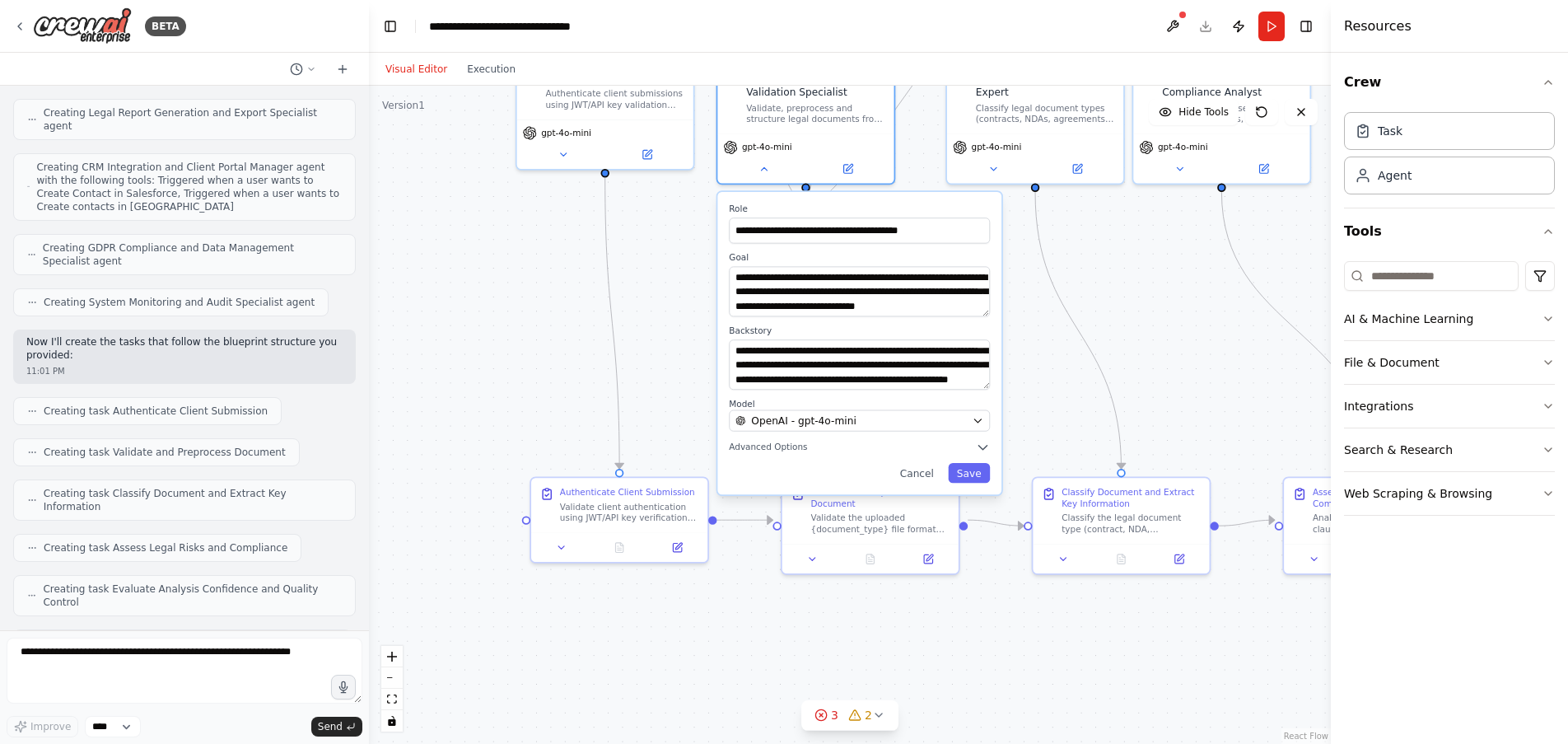
drag, startPoint x: 542, startPoint y: 393, endPoint x: 450, endPoint y: 352, distance: 100.7
click at [450, 352] on div ".deletable-edge-delete-btn { width: 20px; height: 20px; border: 0px solid #ffff…" at bounding box center [850, 414] width 962 height 658
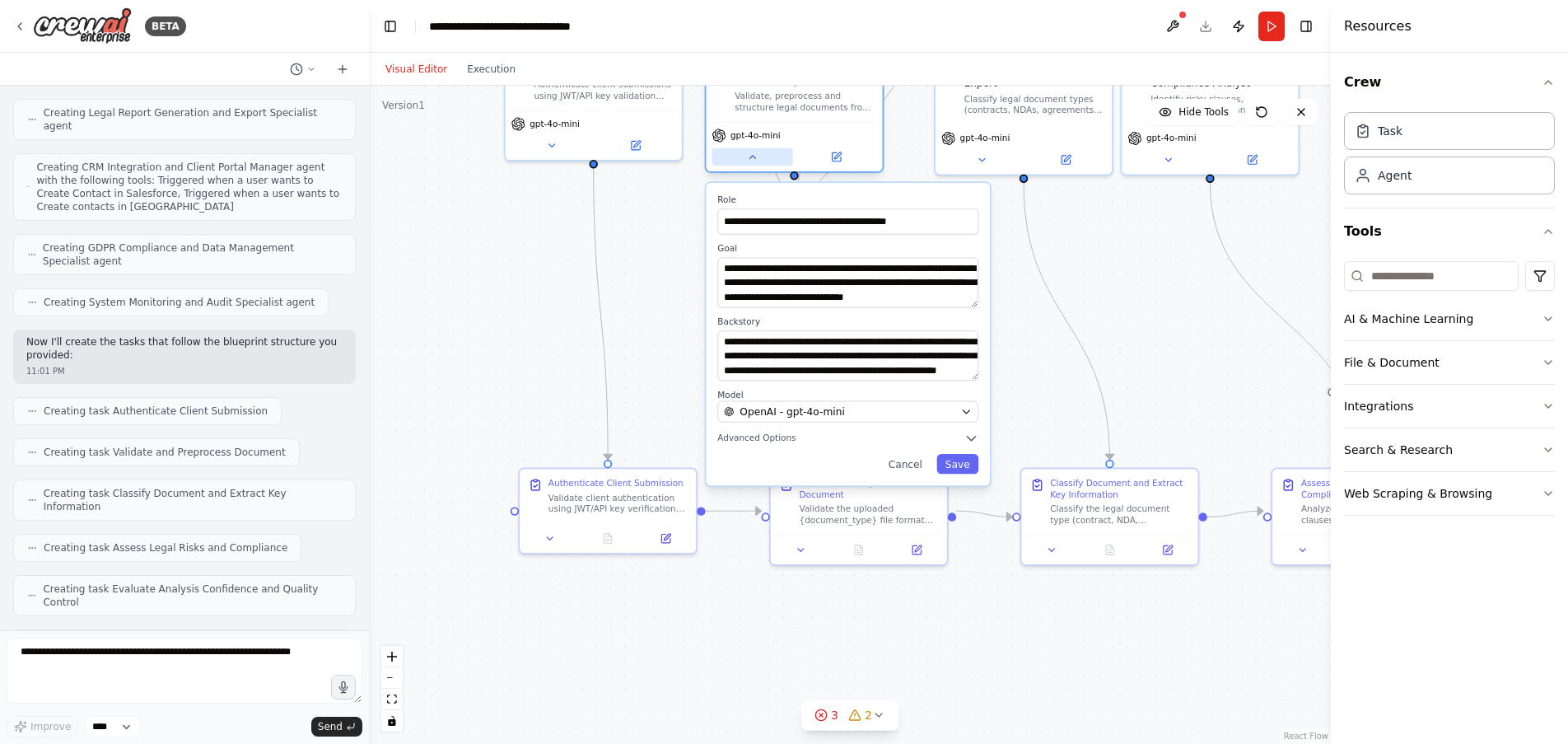
click at [755, 161] on icon at bounding box center [753, 157] width 12 height 12
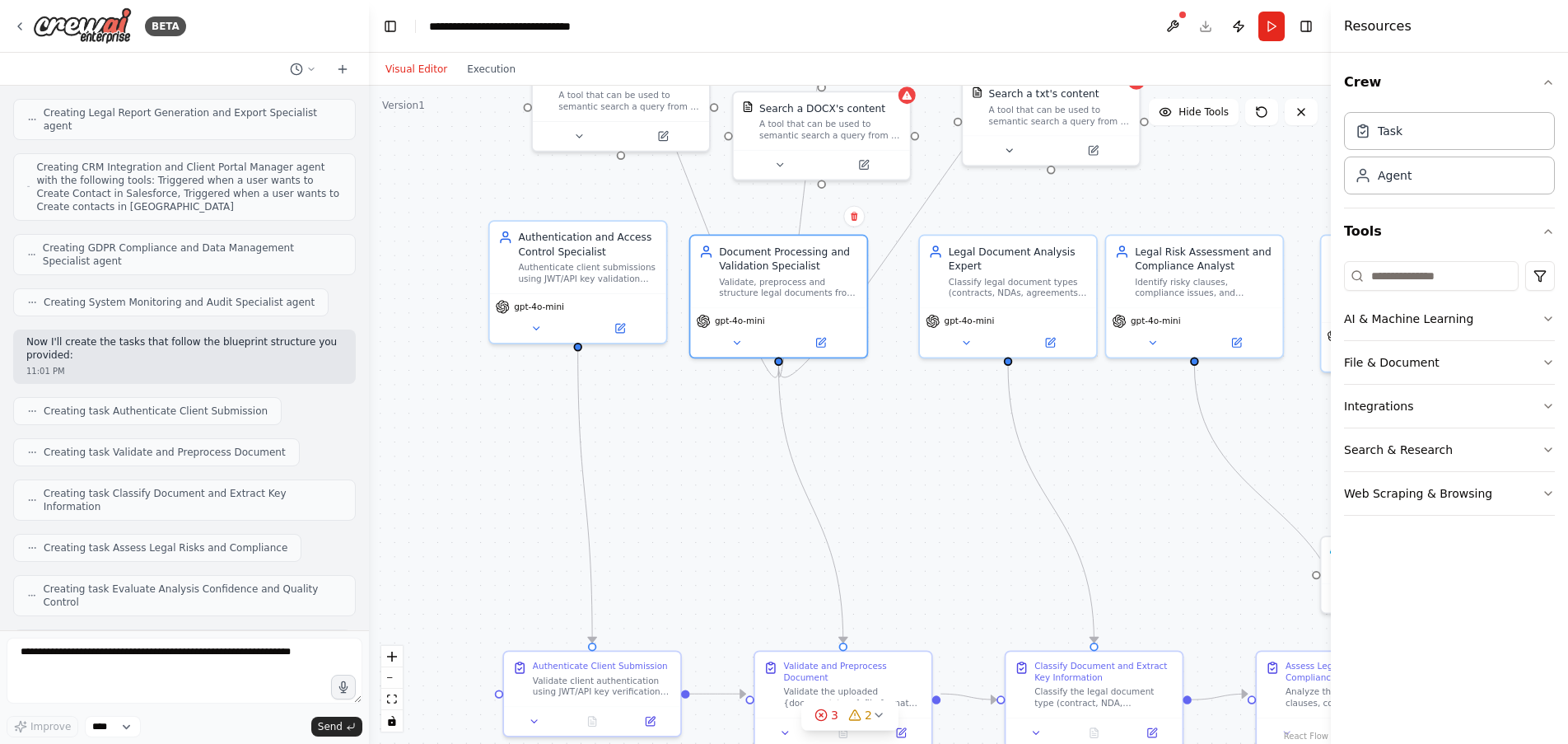
drag, startPoint x: 470, startPoint y: 205, endPoint x: 454, endPoint y: 387, distance: 182.7
click at [454, 387] on div ".deletable-edge-delete-btn { width: 20px; height: 20px; border: 0px solid #ffff…" at bounding box center [850, 414] width 962 height 658
click at [535, 324] on icon at bounding box center [537, 325] width 12 height 12
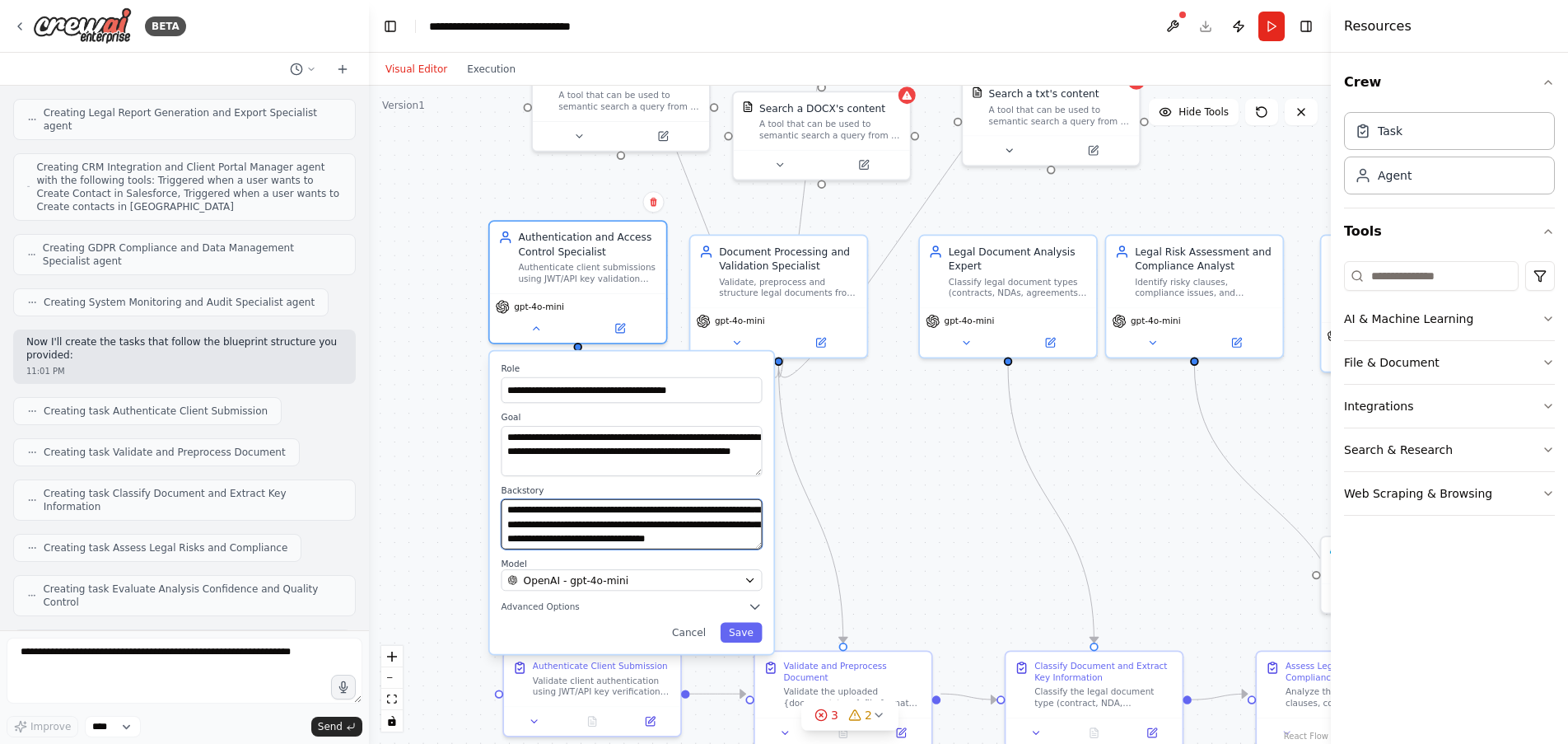
scroll to position [82, 0]
